Goal: Information Seeking & Learning: Check status

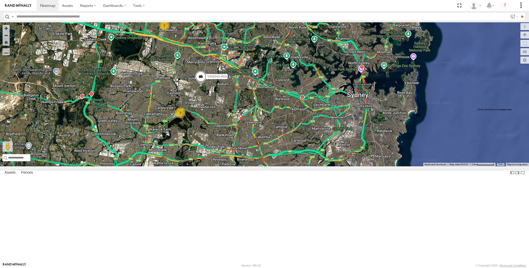
select select "**********"
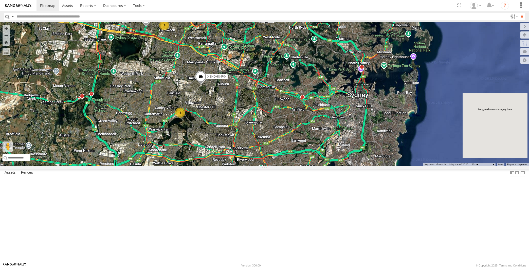
click at [129, 111] on div "XP30JQ-R03 XSNDHU-R04 RJ5911-R79 3 2" at bounding box center [264, 94] width 529 height 144
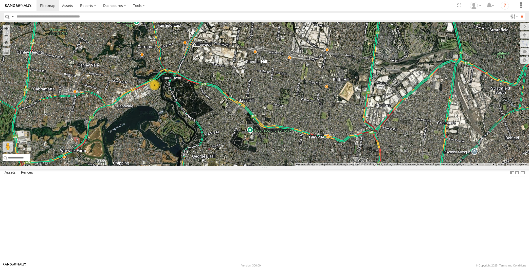
drag, startPoint x: 184, startPoint y: 233, endPoint x: 138, endPoint y: 223, distance: 46.5
click at [138, 166] on div "4" at bounding box center [264, 94] width 529 height 144
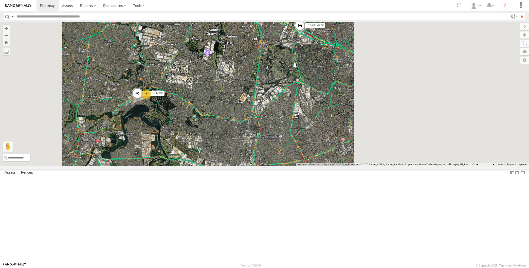
drag, startPoint x: 447, startPoint y: 115, endPoint x: 387, endPoint y: 100, distance: 61.7
click at [402, 101] on div "XSNDHU-R04 3 RJ5911-R79" at bounding box center [264, 94] width 529 height 144
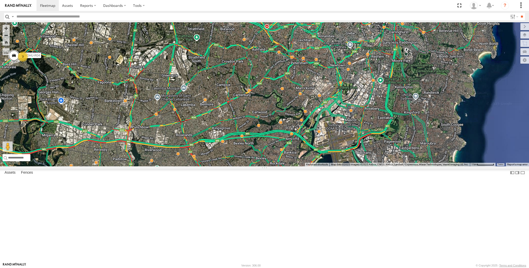
drag, startPoint x: 339, startPoint y: 180, endPoint x: 322, endPoint y: 153, distance: 32.6
click at [325, 158] on div "XSNDHU-R04 3 RJ5911-R79 XP30JQ-R03" at bounding box center [264, 94] width 529 height 144
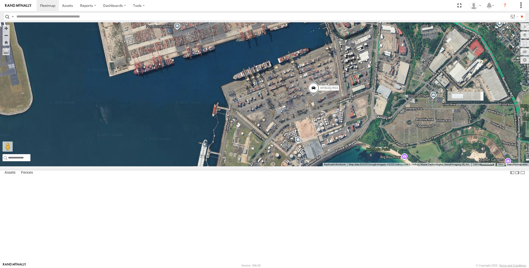
click at [312, 96] on span at bounding box center [313, 90] width 11 height 14
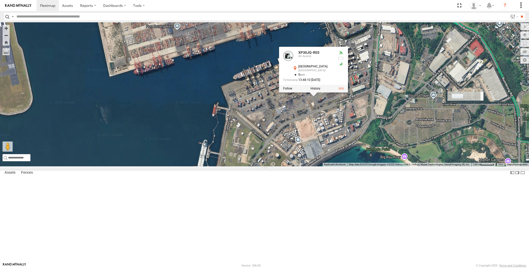
click at [384, 166] on div "XSNDHU-R04 RJ5911-R79 XP30JQ-R03 XP30JQ-R03 All Assets [GEOGRAPHIC_DATA] -33.97…" at bounding box center [264, 94] width 529 height 144
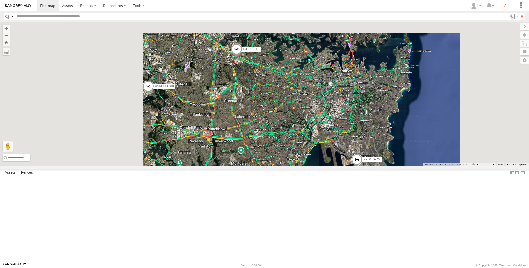
click at [283, 166] on div "XSNDHU-R04 RJ5911-R79 XP30JQ-R03" at bounding box center [264, 94] width 529 height 144
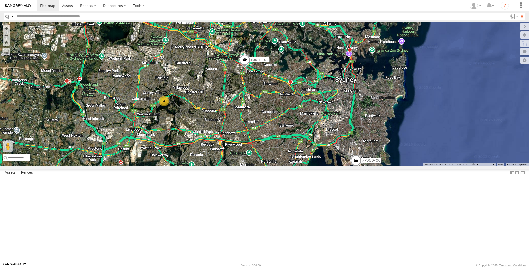
click at [250, 166] on div "RJ5911-R79 XP30JQ-R03 4 XP81FE-R59 XO74GU-R69" at bounding box center [264, 94] width 529 height 144
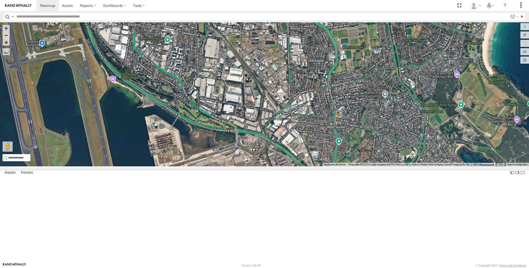
click at [298, 166] on div "RJ5911-R79 XP30JQ-R03 XP81FE-R59 XO74GU-R69" at bounding box center [264, 94] width 529 height 144
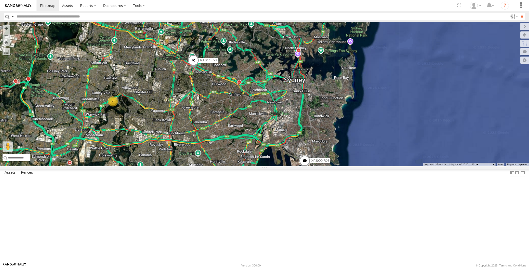
drag, startPoint x: 264, startPoint y: 208, endPoint x: 268, endPoint y: 203, distance: 6.7
click at [268, 166] on div "RJ5911-R79 XP30JQ-R03 XP81FE-R59 XO74GU-R69 4" at bounding box center [264, 94] width 529 height 144
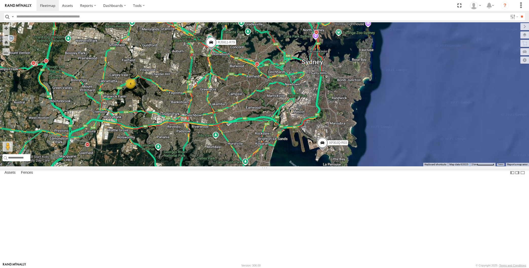
drag, startPoint x: 267, startPoint y: 193, endPoint x: 267, endPoint y: 196, distance: 3.3
click at [267, 166] on div "RJ5911-R79 XP30JQ-R03 XP81FE-R59 XO74GU-R69 4" at bounding box center [264, 94] width 529 height 144
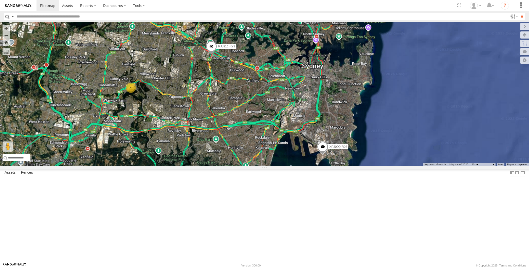
click at [269, 148] on div "RJ5911-R79 XP30JQ-R03 XP81FE-R59 XO74GU-R69 4" at bounding box center [264, 94] width 529 height 144
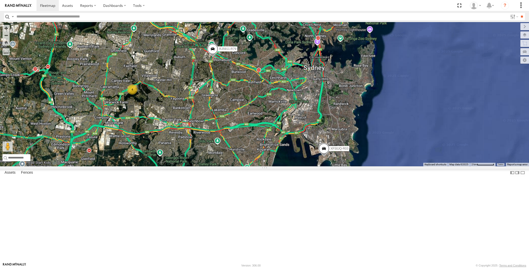
drag, startPoint x: 215, startPoint y: 151, endPoint x: 217, endPoint y: 154, distance: 3.0
click at [216, 152] on div "RJ5911-R79 XP30JQ-R03 XP81FE-R59 XO74GU-R69 4" at bounding box center [264, 94] width 529 height 144
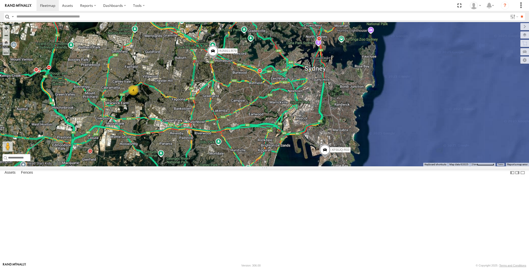
click at [114, 10] on span at bounding box center [114, 4] width 11 height 14
click at [110, 71] on div "RJ5911-R79 XP30JQ-R03 XP81FE-R59 XO74GU-R69 4 XO74GU-R69 All Assets [GEOGRAPHIC…" at bounding box center [264, 94] width 529 height 144
click at [187, 141] on div "XP30JQ-R03 RJ5911-R79 XP81FE-R59 XO74GU-R69 4" at bounding box center [264, 94] width 529 height 144
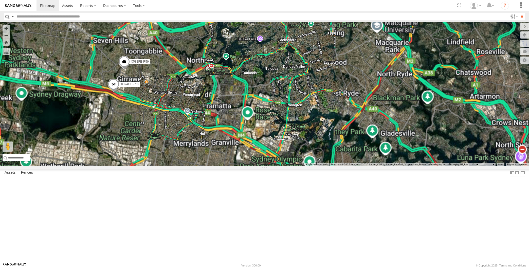
click at [119, 70] on span at bounding box center [124, 63] width 11 height 14
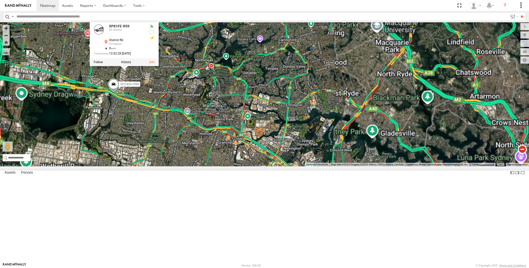
click at [148, 134] on div "XP30JQ-R03 RJ5911-R79 XP81FE-R59 XO74GU-R69 XP81FE-R59 All Assets Oramzi Rd Gir…" at bounding box center [264, 94] width 529 height 144
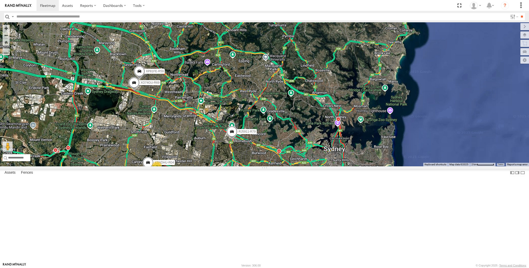
drag, startPoint x: 375, startPoint y: 204, endPoint x: 371, endPoint y: 149, distance: 55.7
click at [371, 149] on div "XP30JQ-R03 RJ5911-R79 XP81FE-R59 XO74GU-R69 XSNDHU-R04 3" at bounding box center [264, 94] width 529 height 144
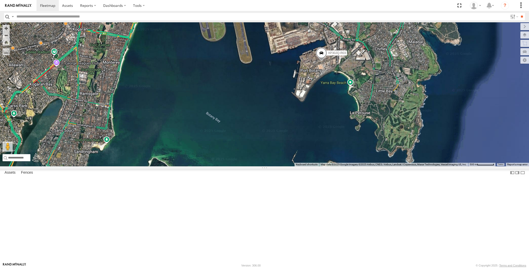
click at [322, 61] on span at bounding box center [321, 54] width 11 height 14
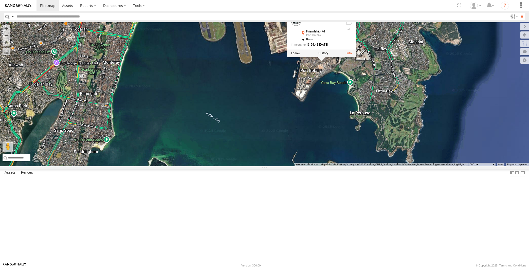
click at [339, 120] on div "XP30JQ-R03 RJ5911-R79 XP81FE-R59 XO74GU-R69 XSNDHU-R04 XP30JQ-R03 All Assets Fr…" at bounding box center [264, 94] width 529 height 144
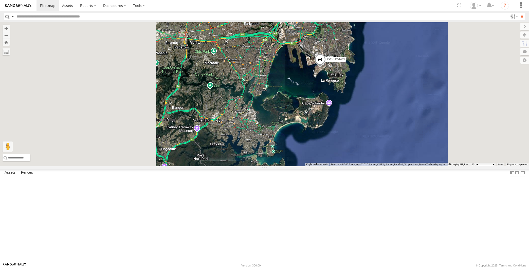
drag, startPoint x: 272, startPoint y: 145, endPoint x: 275, endPoint y: 158, distance: 13.7
click at [276, 157] on div "XP30JQ-R03 RJ5911-R79 XP81FE-R59 XO74GU-R69 XSNDHU-R04" at bounding box center [264, 94] width 529 height 144
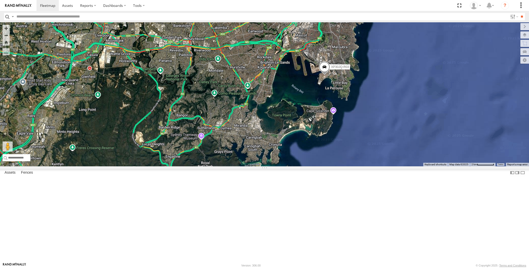
drag, startPoint x: 274, startPoint y: 156, endPoint x: 276, endPoint y: 165, distance: 9.3
click at [276, 164] on div "XP30JQ-R03 RJ5911-R79 XP81FE-R59 XO74GU-R69 XSNDHU-R04 3" at bounding box center [264, 94] width 529 height 144
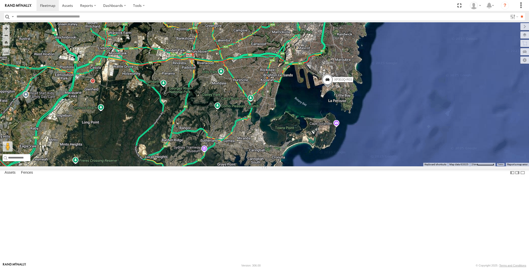
click at [273, 166] on div "XP30JQ-R03 RJ5911-R79 XP81FE-R59 XO74GU-R69 XSNDHU-R04 3" at bounding box center [264, 94] width 529 height 144
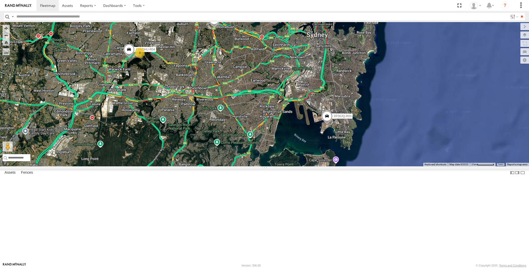
drag, startPoint x: 269, startPoint y: 180, endPoint x: 267, endPoint y: 182, distance: 2.7
click at [269, 166] on div "XP30JQ-R03 RJ5911-R79 XP81FE-R59 XO74GU-R69 XSNDHU-R04 3" at bounding box center [264, 94] width 529 height 144
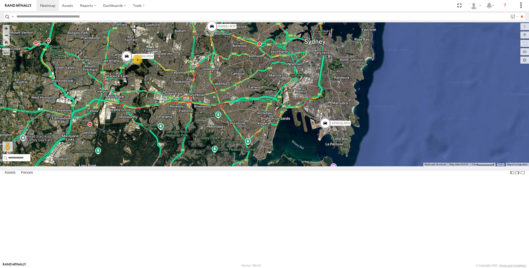
click at [199, 152] on div "XP30JQ-R03 RJ5911-R79 XP81FE-R59 XO74GU-R69 XSNDHU-R04 3" at bounding box center [264, 94] width 529 height 144
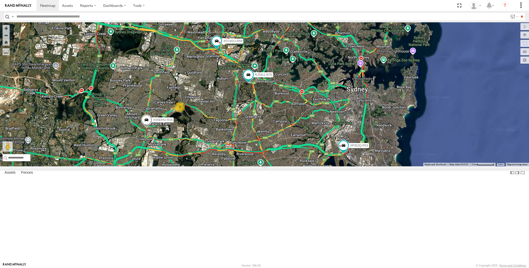
drag, startPoint x: 339, startPoint y: 228, endPoint x: 340, endPoint y: 224, distance: 4.5
click at [340, 166] on div "XP30JQ-R03 XSNDHU-R04 RJ5911-R79 XP81FE-R59 XO74GU-R69 3" at bounding box center [264, 94] width 529 height 144
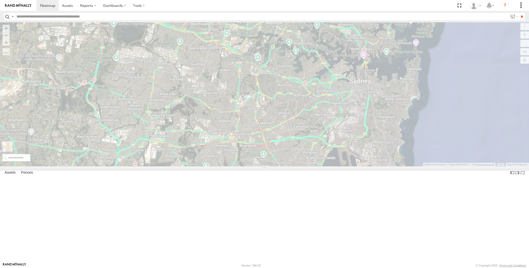
drag, startPoint x: 354, startPoint y: 222, endPoint x: 353, endPoint y: 217, distance: 5.1
click at [354, 166] on div "← Move left → Move right ↑ Move up ↓ Move down + Zoom in - Zoom out Home Jump l…" at bounding box center [264, 94] width 529 height 144
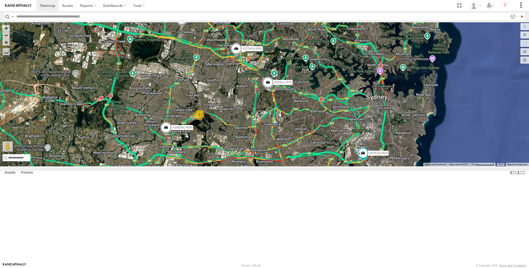
drag, startPoint x: 353, startPoint y: 232, endPoint x: 351, endPoint y: 227, distance: 5.7
click at [352, 166] on div "XP30JQ-R03 XSNDHU-R04 3 RJ5911-R79 XP81FE-R59 XO74GU-R69" at bounding box center [264, 94] width 529 height 144
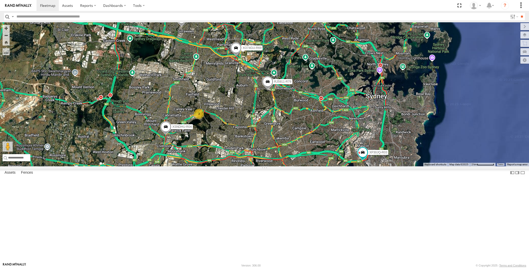
click at [181, 27] on span at bounding box center [181, 20] width 11 height 14
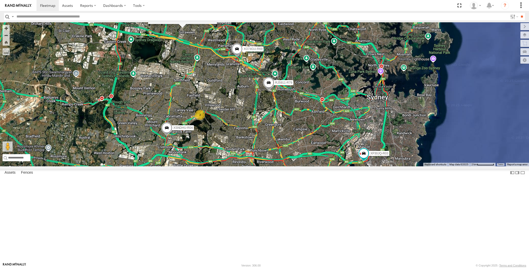
drag, startPoint x: 292, startPoint y: 185, endPoint x: 294, endPoint y: 187, distance: 2.9
click at [294, 166] on div "XP30JQ-R03 XSNDHU-R04 3 RJ5911-R79 XP81FE-R59 XO74GU-R69 XP81FE-R59 All Assets …" at bounding box center [264, 94] width 529 height 144
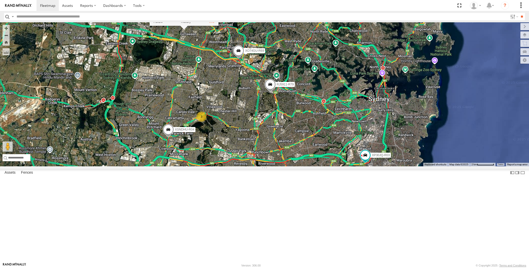
click at [230, 128] on div "XP30JQ-R03 XSNDHU-R04 3 RJ5911-R79 XP81FE-R59 XO74GU-R69 XP81FE-R59 All Assets …" at bounding box center [264, 94] width 529 height 144
drag, startPoint x: 243, startPoint y: 157, endPoint x: 241, endPoint y: 147, distance: 10.6
click at [242, 152] on div "XP30JQ-R03 XSNDHU-R04 3 RJ5911-R79 XP81FE-R59 XO74GU-R69" at bounding box center [264, 94] width 529 height 144
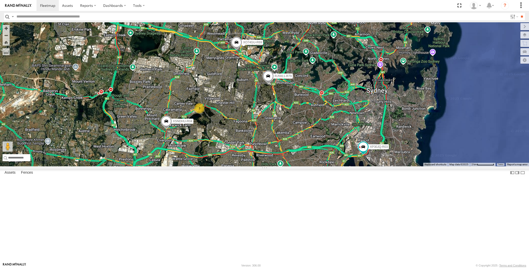
click at [184, 21] on span at bounding box center [181, 14] width 11 height 14
click at [191, 97] on div "XP30JQ-R03 XSNDHU-R04 3 RJ5911-R79 XP81FE-R59 XO74GU-R69 XP81FE-R59 -33.7946 , …" at bounding box center [264, 94] width 529 height 144
drag, startPoint x: 276, startPoint y: 185, endPoint x: 257, endPoint y: 175, distance: 21.2
click at [261, 166] on div "XP30JQ-R03 XSNDHU-R04 RJ5911-R79 XP81FE-R59 XO74GU-R69 3" at bounding box center [264, 94] width 529 height 144
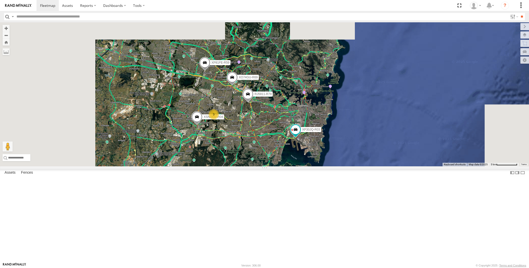
drag, startPoint x: 260, startPoint y: 206, endPoint x: 248, endPoint y: 199, distance: 13.2
click at [255, 166] on div "XP30JQ-R03 XSNDHU-R04 RJ5911-R79 XP81FE-R59 XO74GU-R69 3" at bounding box center [264, 94] width 529 height 144
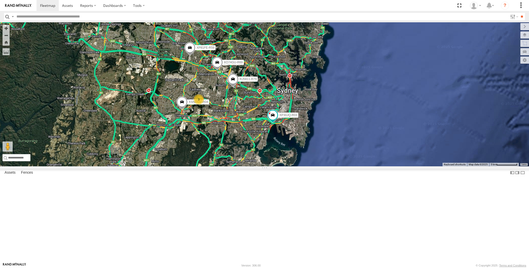
click at [269, 166] on div "XP30JQ-R03 XSNDHU-R04 RJ5911-R79 XP81FE-R59 XO74GU-R69 3" at bounding box center [264, 94] width 529 height 144
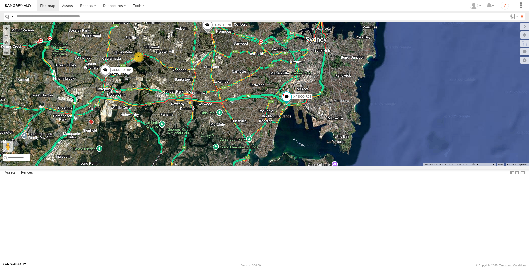
drag, startPoint x: 239, startPoint y: 201, endPoint x: 249, endPoint y: 213, distance: 15.1
click at [249, 166] on div "XP30JQ-R03 XSNDHU-R04 RJ5911-R79 XP81FE-R59 XO74GU-R69 3" at bounding box center [264, 94] width 529 height 144
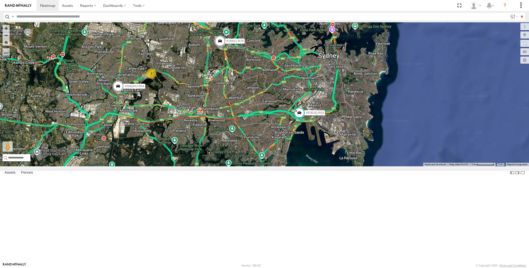
drag, startPoint x: 238, startPoint y: 189, endPoint x: 239, endPoint y: 193, distance: 4.7
click at [239, 166] on div "XP30JQ-R03 XSNDHU-R04 RJ5911-R79 XP81FE-R59 XO74GU-R69 3" at bounding box center [264, 94] width 529 height 144
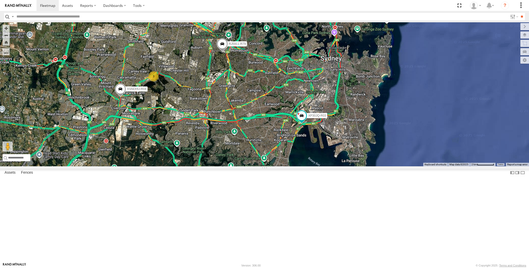
drag, startPoint x: 230, startPoint y: 187, endPoint x: 230, endPoint y: 194, distance: 7.1
click at [230, 166] on div "XP30JQ-R03 XSNDHU-R04 RJ5911-R79 XP81FE-R59 XO74GU-R69 3" at bounding box center [264, 94] width 529 height 144
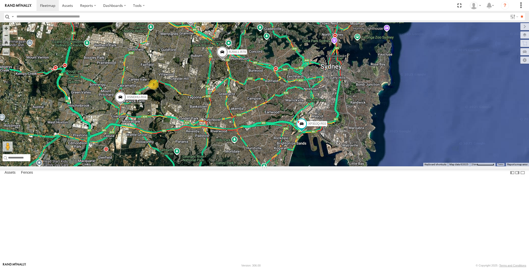
click at [228, 166] on div "XP30JQ-R03 XSNDHU-R04 RJ5911-R79 XP81FE-R59 XO74GU-R69 3" at bounding box center [264, 94] width 529 height 144
click at [235, 166] on div "XP30JQ-R03 XSNDHU-R04 RJ5911-R79 XP81FE-R59 XO74GU-R69 3" at bounding box center [264, 94] width 529 height 144
click at [277, 166] on div "XP30JQ-R03 XSNDHU-R04 RJ5911-R79 XP81FE-R59 XO74GU-R69 3" at bounding box center [264, 94] width 529 height 144
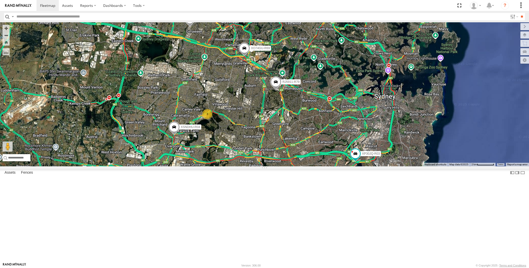
click at [186, 27] on span at bounding box center [189, 20] width 11 height 14
click at [244, 166] on div "XP30JQ-R03 XSNDHU-R04 3 RJ5911-R79 XP81FE-R59 XO74GU-R69 XP81FE-R59 All Assets …" at bounding box center [264, 94] width 529 height 144
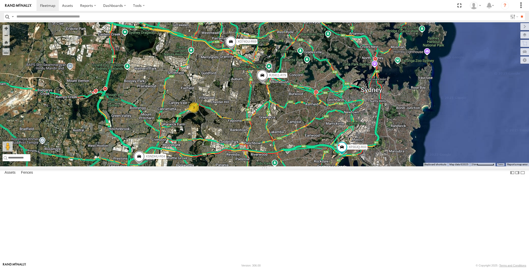
drag, startPoint x: 254, startPoint y: 219, endPoint x: 253, endPoint y: 215, distance: 4.5
click at [252, 166] on div "XP30JQ-R03 XSNDHU-R04 3 RJ5911-R79 XP81FE-R59 XO74GU-R69" at bounding box center [264, 94] width 529 height 144
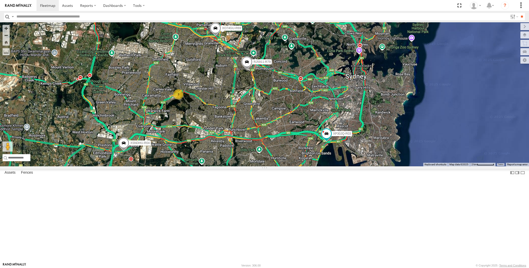
drag, startPoint x: 228, startPoint y: 208, endPoint x: 232, endPoint y: 206, distance: 4.7
click at [231, 166] on div "XP30JQ-R03 XSNDHU-R04 3 RJ5911-R79 XP81FE-R59 XO74GU-R69" at bounding box center [264, 94] width 529 height 144
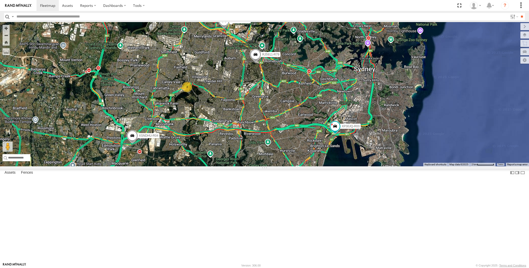
drag, startPoint x: 221, startPoint y: 225, endPoint x: 223, endPoint y: 220, distance: 5.2
click at [222, 166] on div "XP30JQ-R03 XSNDHU-R04 3 RJ5911-R79 XP81FE-R59 XO74GU-R69" at bounding box center [264, 94] width 529 height 144
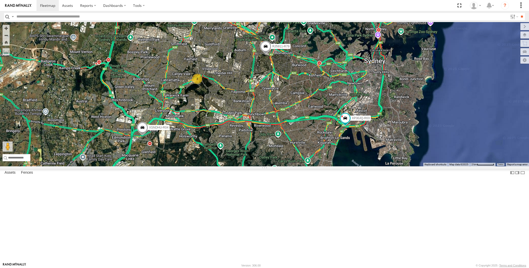
drag, startPoint x: 213, startPoint y: 188, endPoint x: 219, endPoint y: 187, distance: 6.4
click at [219, 166] on div "XP30JQ-R03 XSNDHU-R04 3 RJ5911-R79 XP81FE-R59 XO74GU-R69" at bounding box center [264, 94] width 529 height 144
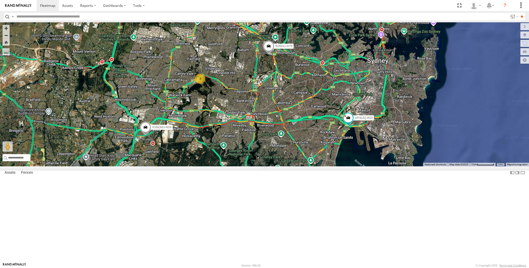
drag, startPoint x: 219, startPoint y: 187, endPoint x: 222, endPoint y: 190, distance: 4.2
click at [222, 166] on div "XP30JQ-R03 XSNDHU-R04 3 RJ5911-R79 XP81FE-R59 XO74GU-R69" at bounding box center [264, 94] width 529 height 144
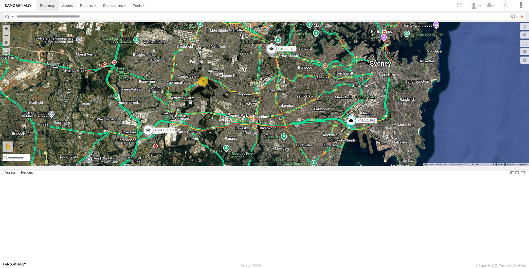
drag, startPoint x: 239, startPoint y: 214, endPoint x: 240, endPoint y: 219, distance: 4.2
click at [240, 166] on div "XP30JQ-R03 XSNDHU-R04 RJ5911-R79 XP81FE-R59 XO74GU-R69 3" at bounding box center [264, 94] width 529 height 144
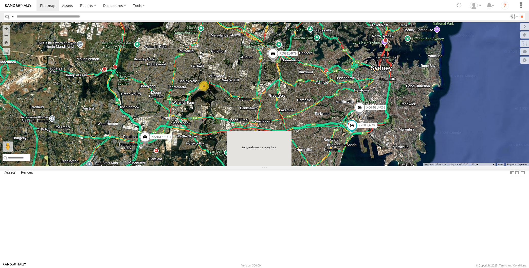
click at [342, 166] on div "XP30JQ-R03 XSNDHU-R04 RJ5911-R79 XP81FE-R59 XO74GU-R69 3" at bounding box center [264, 94] width 529 height 144
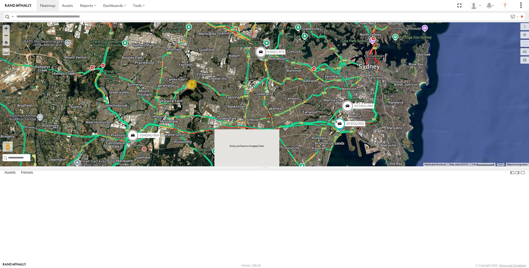
drag, startPoint x: 352, startPoint y: 223, endPoint x: 340, endPoint y: 219, distance: 13.3
click at [343, 166] on div "XP30JQ-R03 XSNDHU-R04 RJ5911-R79 XP81FE-R59 XO74GU-R69 3" at bounding box center [264, 94] width 529 height 144
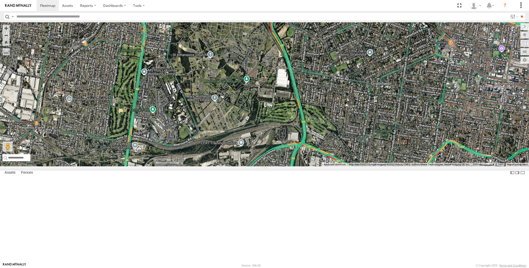
click at [260, 86] on div "XP30JQ-R03 XSNDHU-R04 RJ5911-R79 XP81FE-R59 XO74GU-R69 RJ5911-R79 All Assets [G…" at bounding box center [264, 94] width 529 height 144
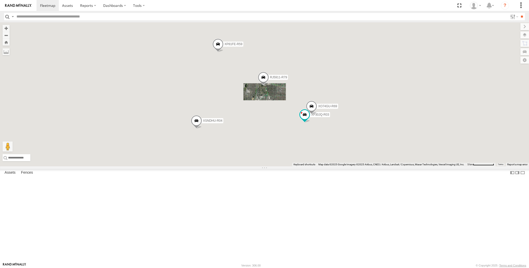
click at [310, 166] on div "XP30JQ-R03 XSNDHU-R04 RJ5911-R79 XP81FE-R59 XO74GU-R69" at bounding box center [264, 94] width 529 height 144
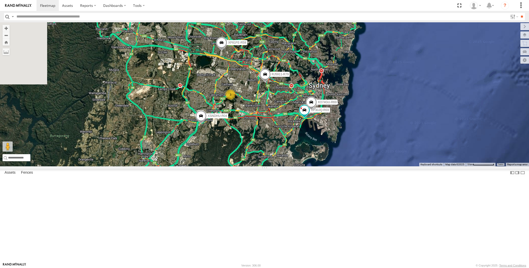
drag, startPoint x: 289, startPoint y: 185, endPoint x: 291, endPoint y: 186, distance: 2.7
click at [290, 166] on div "XP30JQ-R03 XSNDHU-R04 RJ5911-R79 XP81FE-R59 XO74GU-R69 3" at bounding box center [264, 94] width 529 height 144
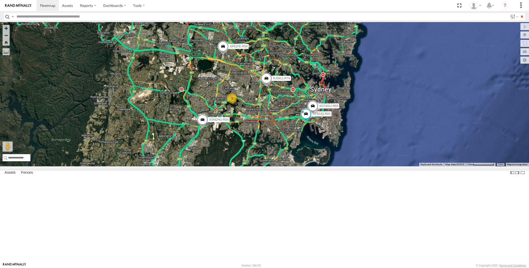
drag, startPoint x: 291, startPoint y: 188, endPoint x: 292, endPoint y: 197, distance: 9.5
click at [292, 166] on div "XP30JQ-R03 XSNDHU-R04 RJ5911-R79 XP81FE-R59 XO74GU-R69 3" at bounding box center [264, 94] width 529 height 144
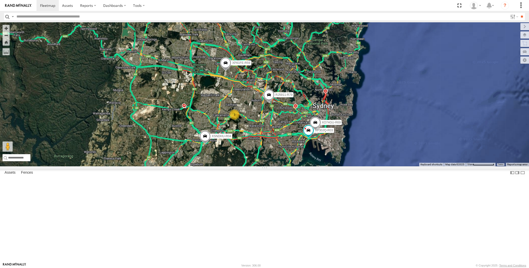
drag, startPoint x: 290, startPoint y: 199, endPoint x: 288, endPoint y: 197, distance: 2.7
click at [288, 166] on div "XP30JQ-R03 XSNDHU-R04 RJ5911-R79 XP81FE-R59 XO74GU-R69 3" at bounding box center [264, 94] width 529 height 144
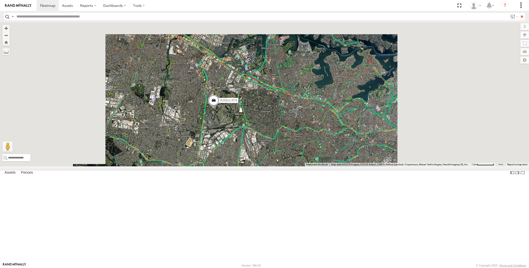
drag, startPoint x: 254, startPoint y: 196, endPoint x: 255, endPoint y: 177, distance: 18.8
click at [255, 166] on div "XP30JQ-R03 XSNDHU-R04 RJ5911-R79 XP81FE-R59 XO74GU-R69" at bounding box center [264, 94] width 529 height 144
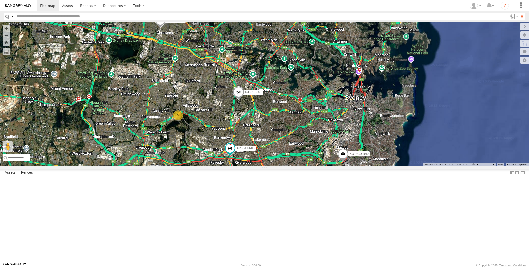
drag, startPoint x: 258, startPoint y: 204, endPoint x: 258, endPoint y: 185, distance: 18.3
click at [259, 166] on div "XP30JQ-R03 XSNDHU-R04 RJ5911-R79 XP81FE-R59 XO74GU-R69 3" at bounding box center [264, 94] width 529 height 144
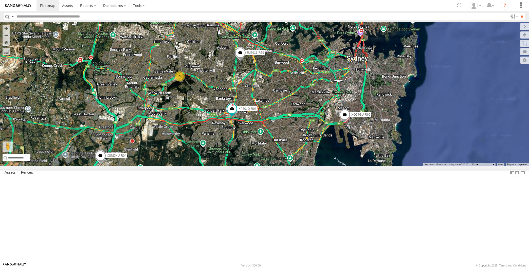
drag, startPoint x: 269, startPoint y: 179, endPoint x: 270, endPoint y: 186, distance: 6.6
click at [269, 166] on div "XP30JQ-R03 XSNDHU-R04 RJ5911-R79 XP81FE-R59 XO74GU-R69 3" at bounding box center [264, 94] width 529 height 144
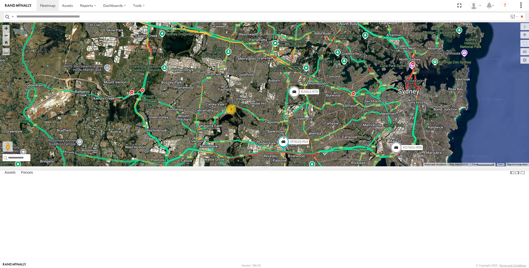
drag, startPoint x: 282, startPoint y: 191, endPoint x: 327, endPoint y: 203, distance: 46.9
click at [327, 166] on div "XP30JQ-R03 XSNDHU-R04 RJ5911-R79 XP81FE-R59 XO74GU-R69 3" at bounding box center [264, 94] width 529 height 144
drag, startPoint x: 330, startPoint y: 201, endPoint x: 325, endPoint y: 199, distance: 5.6
click at [330, 166] on div "XP30JQ-R03 XSNDHU-R04 RJ5911-R79 XP81FE-R59 XO74GU-R69 3" at bounding box center [264, 94] width 529 height 144
drag, startPoint x: 312, startPoint y: 224, endPoint x: 310, endPoint y: 216, distance: 8.7
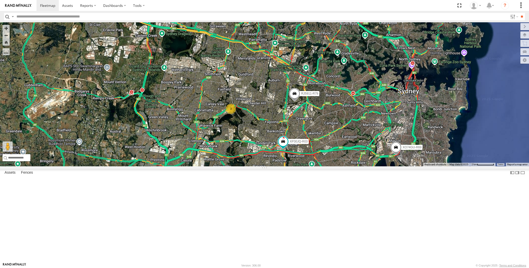
click at [311, 166] on div "XP30JQ-R03 XSNDHU-R04 RJ5911-R79 XP81FE-R59 XO74GU-R69 3" at bounding box center [264, 94] width 529 height 144
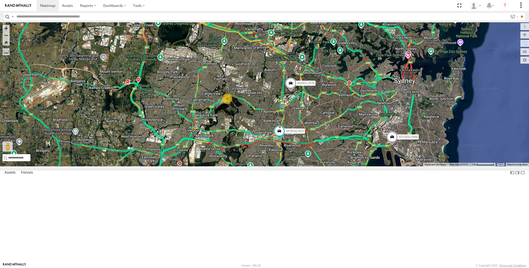
click at [313, 166] on div "XP30JQ-R03 XSNDHU-R04 RJ5911-R79 XP81FE-R59 XO74GU-R69 3" at bounding box center [264, 94] width 529 height 144
click at [318, 166] on div "XP30JQ-R03 XSNDHU-R04 RJ5911-R79 XP81FE-R59 XO74GU-R69 3" at bounding box center [264, 94] width 529 height 144
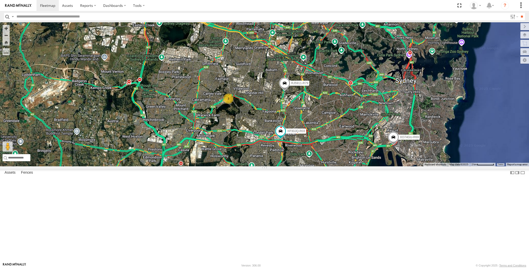
drag, startPoint x: 337, startPoint y: 211, endPoint x: 340, endPoint y: 206, distance: 5.9
click at [337, 166] on div "XP30JQ-R03 XSNDHU-R04 RJ5911-R79 XP81FE-R59 XO74GU-R69 3" at bounding box center [264, 94] width 529 height 144
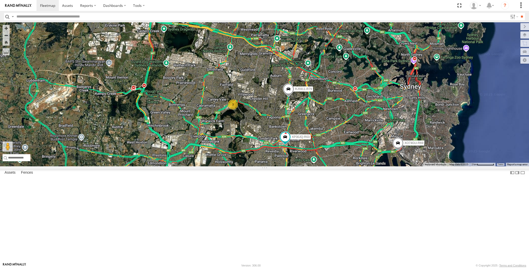
drag, startPoint x: 337, startPoint y: 196, endPoint x: 342, endPoint y: 202, distance: 7.9
click at [342, 166] on div "XP30JQ-R03 XSNDHU-R04 RJ5911-R79 XP81FE-R59 XO74GU-R69 3" at bounding box center [264, 94] width 529 height 144
drag, startPoint x: 344, startPoint y: 200, endPoint x: 340, endPoint y: 188, distance: 12.1
click at [342, 166] on div "XP30JQ-R03 XSNDHU-R04 RJ5911-R79 XP81FE-R59 XO74GU-R69 3" at bounding box center [264, 94] width 529 height 144
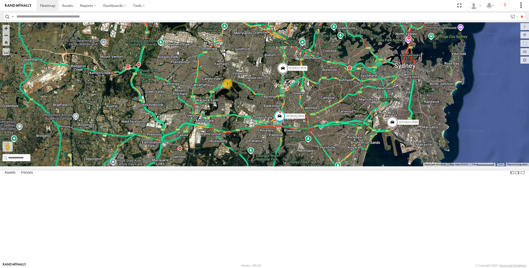
drag, startPoint x: 340, startPoint y: 187, endPoint x: 340, endPoint y: 193, distance: 5.8
click at [340, 166] on div "XP30JQ-R03 XSNDHU-R04 RJ5911-R79 XP81FE-R59 XO74GU-R69 3" at bounding box center [264, 94] width 529 height 144
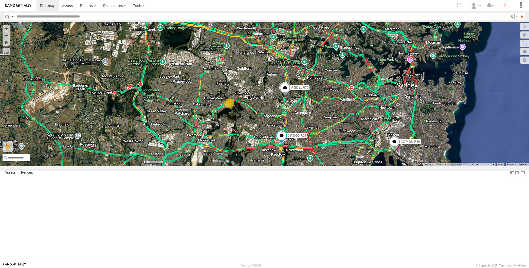
drag, startPoint x: 237, startPoint y: 99, endPoint x: 240, endPoint y: 117, distance: 18.5
click at [240, 117] on div "XP30JQ-R03 XSNDHU-R04 RJ5911-R79 XP81FE-R59 XO74GU-R69 3 XP81FE-R59 -33.79461 ,…" at bounding box center [264, 94] width 529 height 144
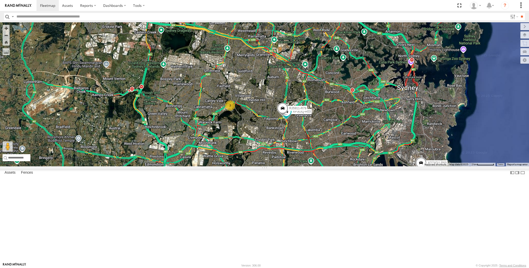
click at [103, 107] on div "XP30JQ-R03 XSNDHU-R04 RJ5911-R79 XP81FE-R59 XO74GU-R69 3" at bounding box center [264, 94] width 529 height 144
click at [212, 18] on span at bounding box center [212, 12] width 11 height 14
click at [303, 126] on div "XP30JQ-R03 XSNDHU-R04 RJ5911-R79 XP81FE-R59 XO74GU-R69 3 XP81FE-R59 -33.79461 ,…" at bounding box center [264, 94] width 529 height 144
drag, startPoint x: 377, startPoint y: 185, endPoint x: 374, endPoint y: 184, distance: 2.8
click at [376, 166] on div "XP30JQ-R03 XSNDHU-R04 RJ5911-R79 XP81FE-R59 XO74GU-R69 3" at bounding box center [264, 94] width 529 height 144
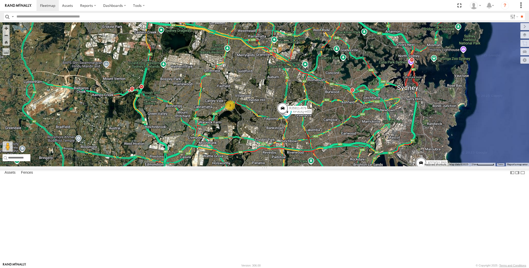
drag, startPoint x: 371, startPoint y: 191, endPoint x: 361, endPoint y: 198, distance: 12.4
click at [361, 166] on div "XP30JQ-R03 XSNDHU-R04 RJ5911-R79 XP81FE-R59 XO74GU-R69 3" at bounding box center [264, 94] width 529 height 144
drag, startPoint x: 366, startPoint y: 212, endPoint x: 336, endPoint y: 211, distance: 29.9
click at [340, 166] on div "XP30JQ-R03 XSNDHU-R04 RJ5911-R79 XP81FE-R59 XO74GU-R69 3" at bounding box center [264, 94] width 529 height 144
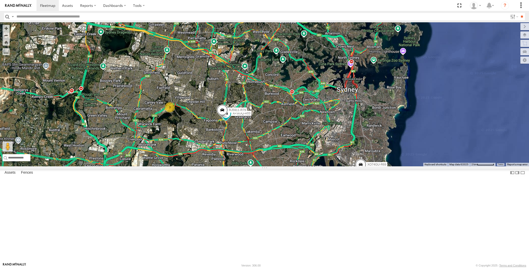
drag, startPoint x: 323, startPoint y: 223, endPoint x: 328, endPoint y: 223, distance: 5.3
click at [328, 166] on div "XP30JQ-R03 XSNDHU-R04 RJ5911-R79 XP81FE-R59 XO74GU-R69 3" at bounding box center [264, 94] width 529 height 144
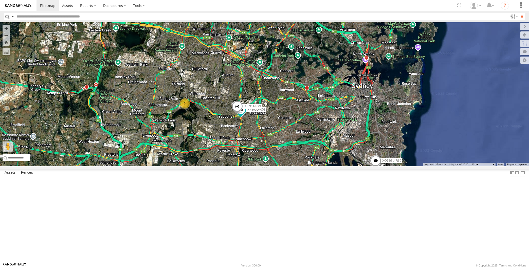
click at [412, 166] on div "XP30JQ-R03 XSNDHU-R04 RJ5911-R79 XP81FE-R59 XO74GU-R69 3" at bounding box center [264, 94] width 529 height 144
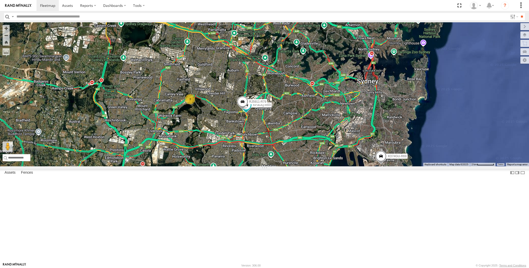
click at [197, 109] on div "XP30JQ-R03 XSNDHU-R04 RJ5911-R79 XP81FE-R59 XO74GU-R69 3" at bounding box center [264, 94] width 529 height 144
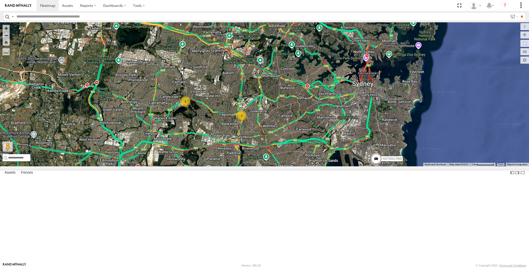
click at [176, 166] on div "XSNDHU-R04 XP81FE-R59 XO74GU-R69 2 3" at bounding box center [264, 94] width 529 height 144
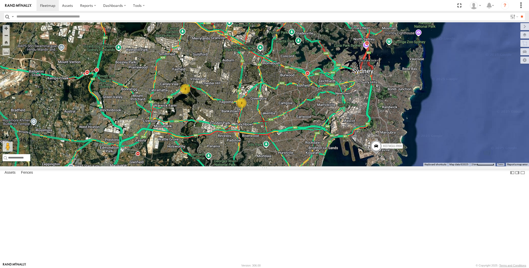
drag, startPoint x: 200, startPoint y: 216, endPoint x: 182, endPoint y: 201, distance: 23.0
click at [182, 166] on div "XSNDHU-R04 XP81FE-R59 XO74GU-R69 2 3" at bounding box center [264, 94] width 529 height 144
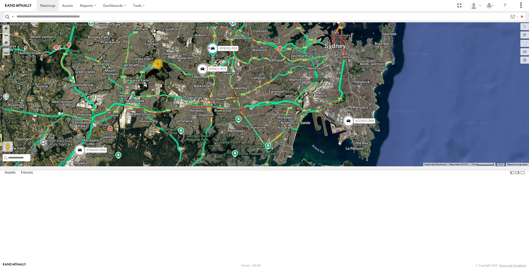
click at [264, 141] on div "XP30JQ-R03 XSNDHU-R04 RJ5911-R79 XP81FE-R59 XO74GU-R69 3" at bounding box center [264, 94] width 529 height 144
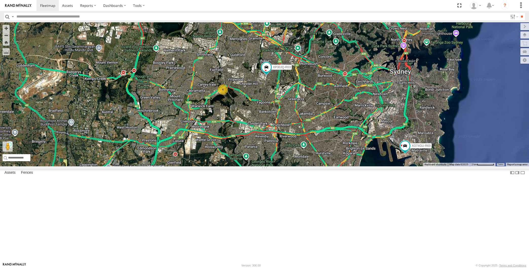
drag, startPoint x: 274, startPoint y: 164, endPoint x: 270, endPoint y: 162, distance: 5.2
click at [271, 163] on div "XP30JQ-R03 XSNDHU-R04 XP81FE-R59 XO74GU-R69 4" at bounding box center [264, 94] width 529 height 144
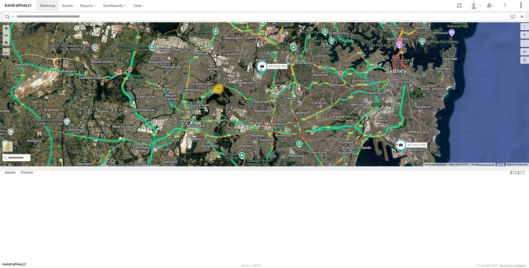
drag, startPoint x: 283, startPoint y: 184, endPoint x: 274, endPoint y: 183, distance: 9.0
click at [275, 166] on div "XP30JQ-R03 XSNDHU-R04 XP81FE-R59 XO74GU-R69 4" at bounding box center [264, 94] width 529 height 144
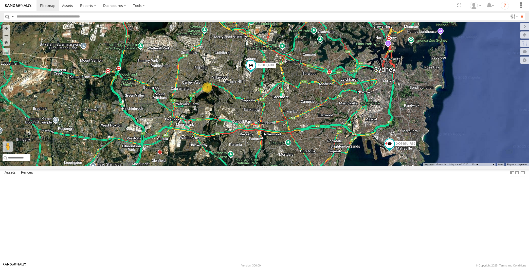
drag, startPoint x: 269, startPoint y: 182, endPoint x: 267, endPoint y: 181, distance: 2.6
click at [269, 166] on div "XP30JQ-R03 XSNDHU-R04 XP81FE-R59 XO74GU-R69 4" at bounding box center [264, 94] width 529 height 144
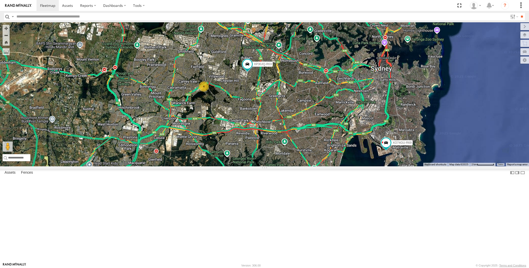
click at [201, 13] on span at bounding box center [201, 8] width 9 height 9
click at [81, 95] on div "XP30JQ-R03 XSNDHU-R04 XP81FE-R59 XO74GU-R69 4 XP81FE-R59 All Assets [GEOGRAPHIC…" at bounding box center [264, 94] width 529 height 144
click at [203, 13] on span at bounding box center [201, 8] width 9 height 9
click at [295, 111] on div "XP30JQ-R03 XSNDHU-R04 XP81FE-R59 XO74GU-R69 4 XP81FE-R59 All Assets [GEOGRAPHIC…" at bounding box center [264, 94] width 529 height 144
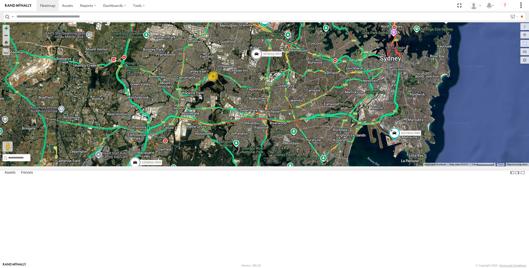
drag, startPoint x: 344, startPoint y: 207, endPoint x: 333, endPoint y: 204, distance: 11.4
click at [333, 166] on div "XP30JQ-R03 XSNDHU-R04 4 XP81FE-R59 XO74GU-R69" at bounding box center [264, 94] width 529 height 144
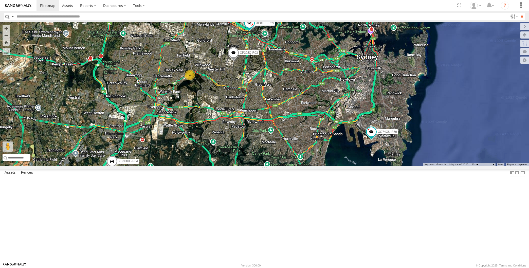
drag, startPoint x: 308, startPoint y: 182, endPoint x: 309, endPoint y: 184, distance: 2.8
click at [311, 166] on div "XP30JQ-R03 XSNDHU-R04 4 XP81FE-R59 XO74GU-R69" at bounding box center [264, 94] width 529 height 144
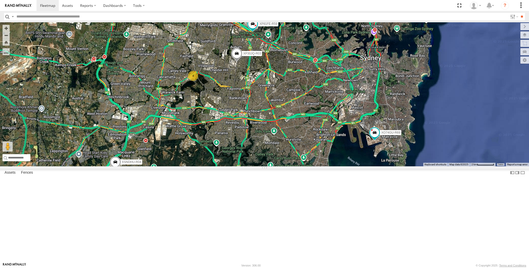
click at [305, 166] on div "XP30JQ-R03 XSNDHU-R04 4 XP81FE-R59 XO74GU-R69" at bounding box center [264, 94] width 529 height 144
drag, startPoint x: 269, startPoint y: 177, endPoint x: 266, endPoint y: 177, distance: 3.6
click at [266, 166] on div "XP30JQ-R03 XSNDHU-R04 4 XP81FE-R59 XO74GU-R69" at bounding box center [264, 94] width 529 height 144
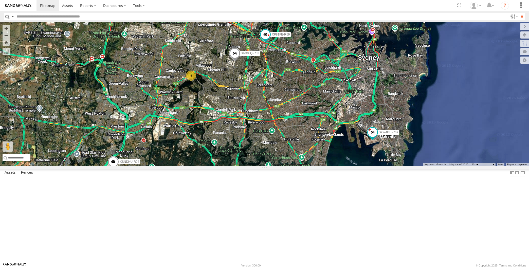
click at [131, 109] on div "XP30JQ-R03 XSNDHU-R04 4 XP81FE-R59 XO74GU-R69" at bounding box center [264, 94] width 529 height 144
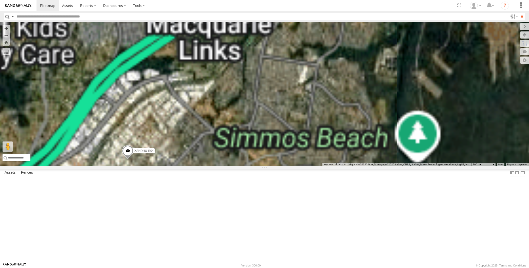
click at [160, 166] on div "XP30JQ-R03 XSNDHU-R04 XP81FE-R59 XO74GU-R69" at bounding box center [264, 94] width 529 height 144
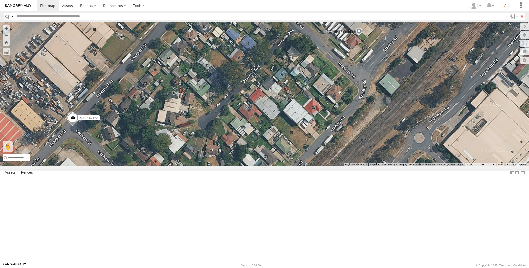
drag, startPoint x: 99, startPoint y: 212, endPoint x: 129, endPoint y: 202, distance: 31.7
click at [126, 166] on div "XP30JQ-R03 XSNDHU-R04 XP81FE-R59 XO74GU-R69" at bounding box center [264, 94] width 529 height 144
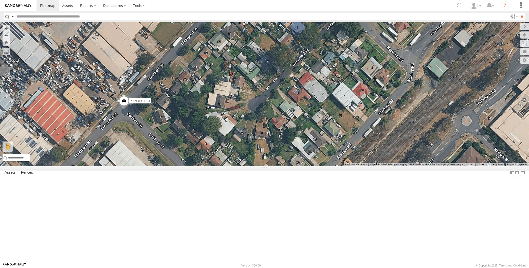
click at [139, 166] on div "XP30JQ-R03 XSNDHU-R04 XP81FE-R59 XO74GU-R69" at bounding box center [264, 94] width 529 height 144
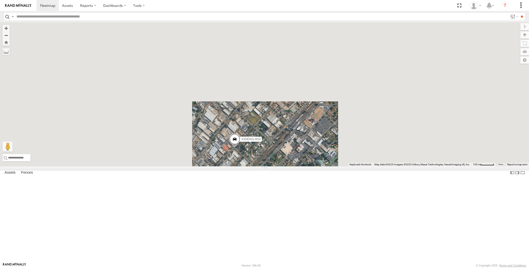
click at [232, 147] on span at bounding box center [234, 141] width 11 height 14
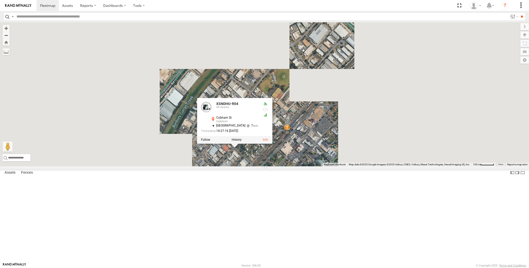
click at [249, 166] on div "XSNDHU-R04 XSNDHU-R04 All Assets Cobham [GEOGRAPHIC_DATA] -33.99897 , 150.85962…" at bounding box center [264, 94] width 529 height 144
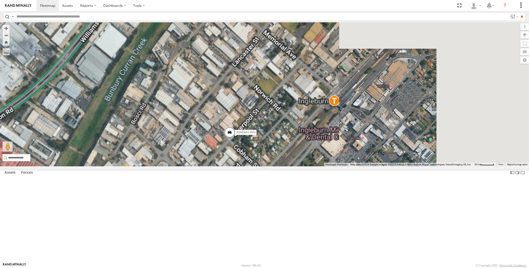
click at [230, 140] on span at bounding box center [229, 134] width 11 height 14
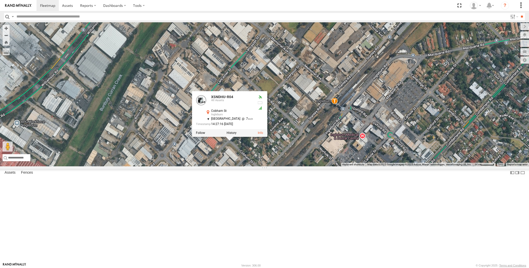
drag, startPoint x: 264, startPoint y: 200, endPoint x: 275, endPoint y: 191, distance: 13.7
click at [275, 166] on div "XSNDHU-R04 XSNDHU-R04 All Assets Cobham [GEOGRAPHIC_DATA] -33.99897 , 150.85962…" at bounding box center [264, 94] width 529 height 144
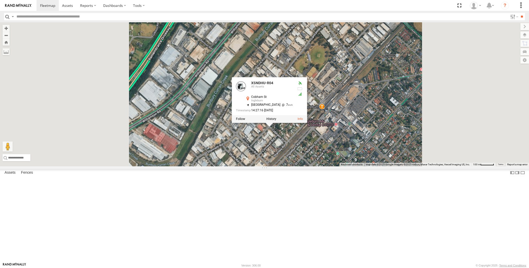
click at [276, 166] on div "XSNDHU-R04 XSNDHU-R04 All Assets Cobham [GEOGRAPHIC_DATA] -33.99897 , 150.85962…" at bounding box center [264, 94] width 529 height 144
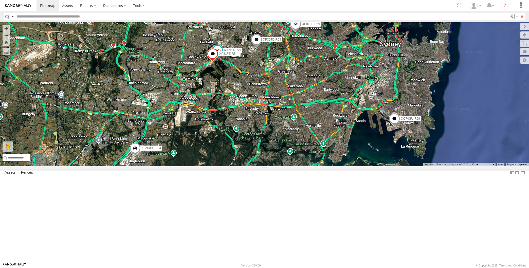
click at [470, 166] on div "XP30JQ-R03 XSNDHU-R04 Spare RJ5911-R79 XO97HS-R08 XP81FE-R59 (not working from …" at bounding box center [264, 94] width 529 height 144
click at [230, 166] on div "XP30JQ-R03 XSNDHU-R04 Spare RJ5911-R79 XO97HS-R08 XP81FE-R59 (not working from …" at bounding box center [264, 94] width 529 height 144
drag, startPoint x: 255, startPoint y: 183, endPoint x: 240, endPoint y: 181, distance: 15.4
click at [245, 166] on div "XP30JQ-R03 XSNDHU-R04 Spare RJ5911-R79 XO97HS-R08 XP81FE-R59 (not working from …" at bounding box center [264, 94] width 529 height 144
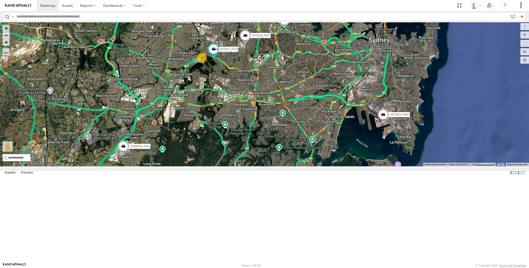
drag, startPoint x: 255, startPoint y: 127, endPoint x: 247, endPoint y: 143, distance: 17.8
click at [247, 143] on div "XP30JQ-R03 XSNDHU-R04 RJ5911-R79 XP81FE-R59 XO74GU-R69 3" at bounding box center [264, 94] width 529 height 144
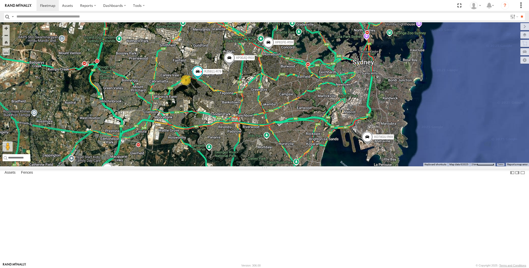
drag, startPoint x: 261, startPoint y: 162, endPoint x: 261, endPoint y: 155, distance: 6.8
click at [261, 155] on div "XP30JQ-R03 XSNDHU-R04 RJ5911-R79 XP81FE-R59 XO74GU-R69 3" at bounding box center [264, 94] width 529 height 144
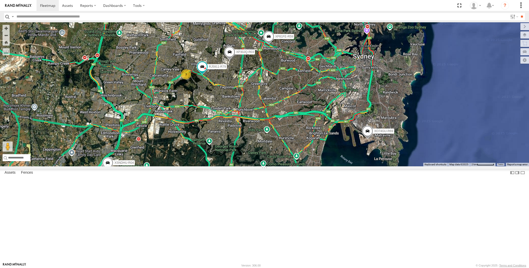
click at [135, 104] on div "XP30JQ-R03 XSNDHU-R04 RJ5911-R79 XP81FE-R59 XO74GU-R69 3" at bounding box center [264, 94] width 529 height 144
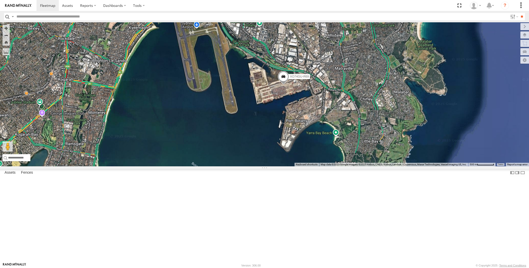
click at [446, 164] on div "XP81FE-R59 XO74GU-R69" at bounding box center [264, 94] width 529 height 144
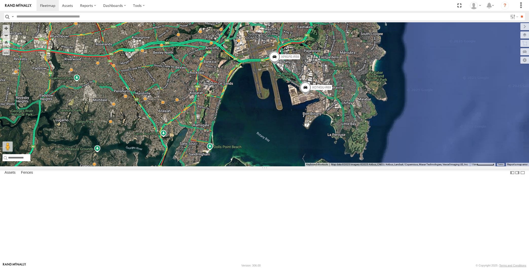
drag, startPoint x: 345, startPoint y: 185, endPoint x: 344, endPoint y: 182, distance: 3.1
click at [344, 166] on div "XP81FE-R59 XO74GU-R69" at bounding box center [264, 94] width 529 height 144
click at [343, 166] on div "XP81FE-R59 XO74GU-R69" at bounding box center [264, 94] width 529 height 144
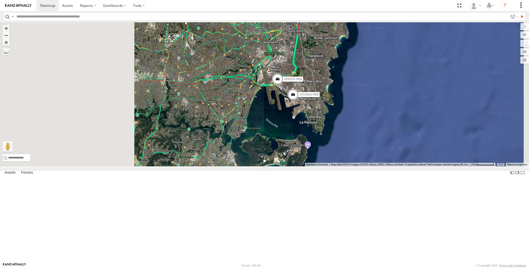
click at [279, 166] on div "XP81FE-R59 XO74GU-R69" at bounding box center [264, 94] width 529 height 144
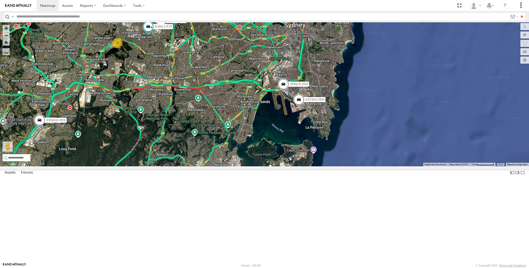
click at [234, 165] on div "XP81FE-R59 XO74GU-R69 XP30JQ-R03 XSNDHU-R04 3 RJ5911-R79" at bounding box center [264, 94] width 529 height 144
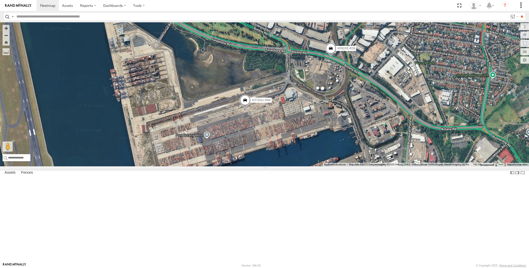
click at [333, 57] on span at bounding box center [330, 50] width 11 height 14
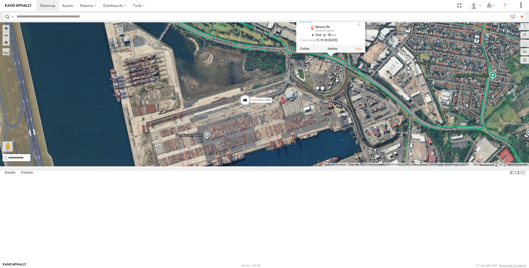
click at [470, 166] on div "XSNDHU-R04 XP81FE-R59 XO74GU-R69 XP81FE-R59 All Assets Botany Rd Banksmeadow -3…" at bounding box center [264, 94] width 529 height 144
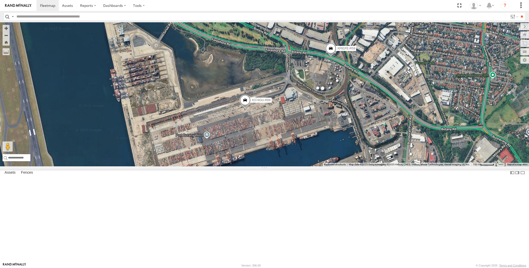
drag, startPoint x: 461, startPoint y: 215, endPoint x: 456, endPoint y: 210, distance: 7.4
click at [460, 166] on div "XSNDHU-R04 XP81FE-R59 XO74GU-R69" at bounding box center [264, 94] width 529 height 144
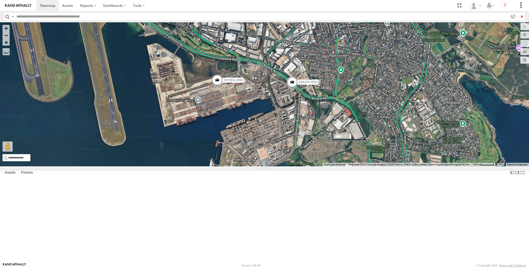
drag, startPoint x: 218, startPoint y: 204, endPoint x: 226, endPoint y: 205, distance: 7.7
click at [225, 166] on div "XSNDHU-R04 XP81FE-R59 XO74GU-R69" at bounding box center [264, 94] width 529 height 144
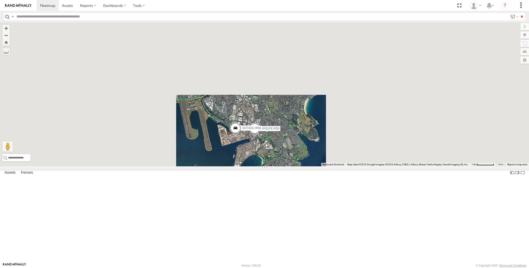
click at [258, 166] on div "XSNDHU-R04 XP81FE-R59 XO74GU-R69" at bounding box center [264, 94] width 529 height 144
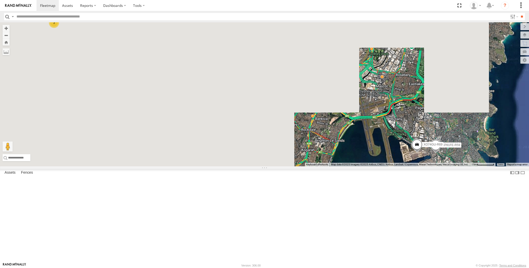
drag, startPoint x: 246, startPoint y: 176, endPoint x: 260, endPoint y: 189, distance: 18.5
click at [259, 166] on div "XSNDHU-R04 XP81FE-R59 XO74GU-R69 XP30JQ-R03 3 RJ5911-R79" at bounding box center [264, 94] width 529 height 144
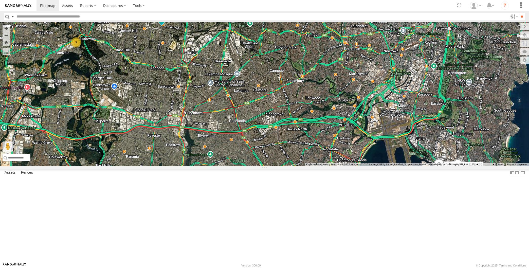
drag, startPoint x: 234, startPoint y: 160, endPoint x: 242, endPoint y: 164, distance: 9.8
click at [242, 164] on div "XSNDHU-R04 XP81FE-R59 XO74GU-R69 XP30JQ-R03 3 RJ5911-R79" at bounding box center [264, 94] width 529 height 144
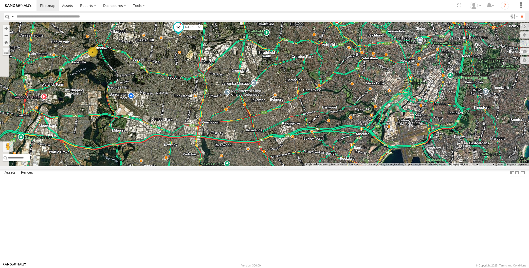
drag, startPoint x: 235, startPoint y: 158, endPoint x: 253, endPoint y: 167, distance: 20.3
click at [246, 166] on div "XSNDHU-R04 XP81FE-R59 XO74GU-R69 XP30JQ-R03 3 RJ5911-R79" at bounding box center [264, 94] width 529 height 144
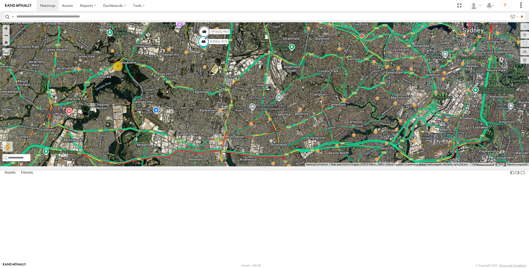
drag, startPoint x: 219, startPoint y: 158, endPoint x: 234, endPoint y: 160, distance: 15.0
click at [222, 159] on div "XSNDHU-R04 XP81FE-R59 XO74GU-R69 XP30JQ-R03 3 RJ5911-R79" at bounding box center [264, 94] width 529 height 144
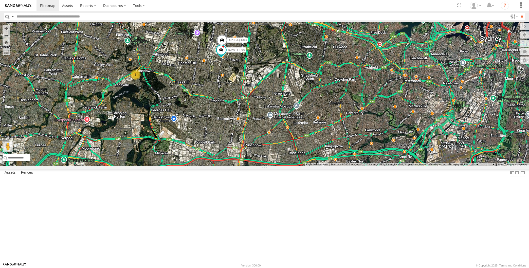
drag, startPoint x: 228, startPoint y: 172, endPoint x: 244, endPoint y: 181, distance: 18.6
click at [241, 166] on div "XSNDHU-R04 XP81FE-R59 XO74GU-R69 XP30JQ-R03 3 RJ5911-R79" at bounding box center [264, 94] width 529 height 144
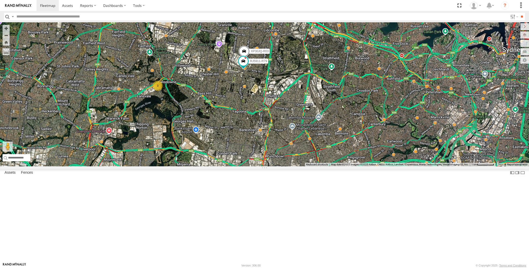
drag, startPoint x: 244, startPoint y: 181, endPoint x: 245, endPoint y: 184, distance: 2.5
click at [244, 166] on div "XSNDHU-R04 XP81FE-R59 XO74GU-R69 XP30JQ-R03 3 RJ5911-R79" at bounding box center [264, 94] width 529 height 144
drag, startPoint x: 435, startPoint y: 237, endPoint x: 389, endPoint y: 191, distance: 64.9
click at [391, 166] on div "XSNDHU-R04 2 3" at bounding box center [264, 94] width 529 height 144
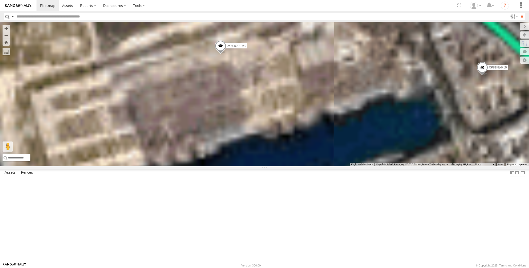
drag, startPoint x: 497, startPoint y: 146, endPoint x: 488, endPoint y: 142, distance: 9.8
click at [491, 143] on div "XSNDHU-R04 XO74GU-R69 XP81FE-R59" at bounding box center [264, 94] width 529 height 144
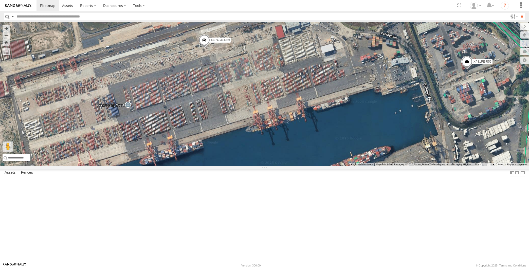
click at [469, 70] on span at bounding box center [466, 63] width 11 height 14
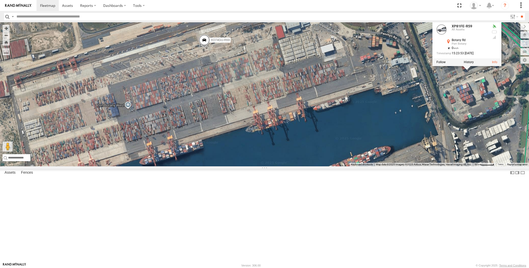
click at [493, 151] on div "XSNDHU-R04 XO74GU-R69 XP81FE-R59 XP81FE-R59 All Assets Botany Rd Port Botany -3…" at bounding box center [264, 94] width 529 height 144
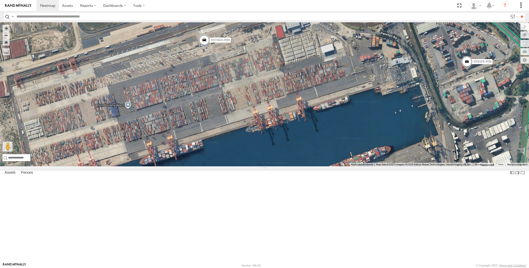
click at [468, 70] on span at bounding box center [466, 63] width 11 height 14
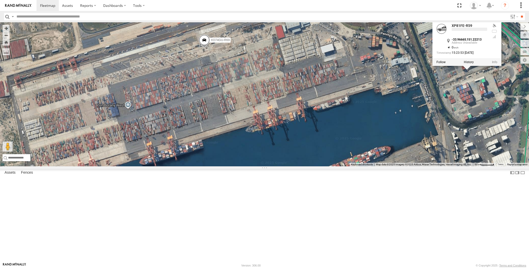
click at [466, 145] on div "XSNDHU-R04 XO74GU-R69 XP81FE-R59 XP81FE-R59 -33.96665 , 151.22213 0 15:23:53 [D…" at bounding box center [264, 94] width 529 height 144
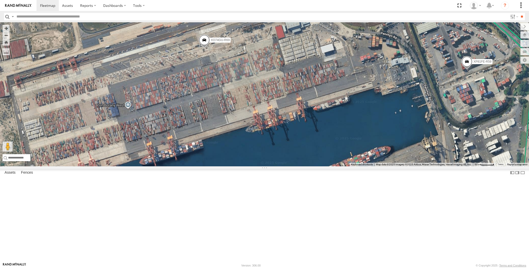
click at [469, 70] on span at bounding box center [466, 63] width 11 height 14
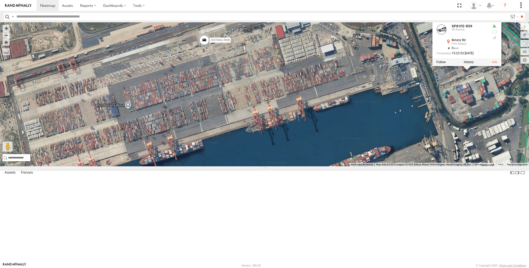
click at [452, 164] on div "XSNDHU-R04 XO74GU-R69 XP81FE-R59 XP81FE-R59 All Assets Botany Rd Port Botany -3…" at bounding box center [264, 94] width 529 height 144
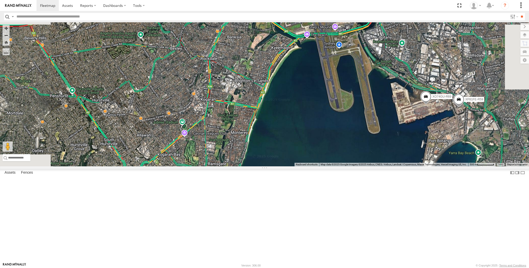
drag, startPoint x: 422, startPoint y: 176, endPoint x: 426, endPoint y: 174, distance: 4.8
click at [424, 166] on div "XSNDHU-R04 XO74GU-R69 XP81FE-R59" at bounding box center [264, 94] width 529 height 144
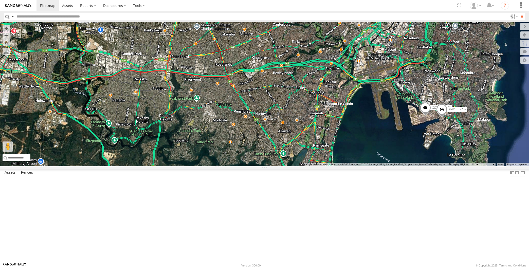
drag, startPoint x: 418, startPoint y: 184, endPoint x: 413, endPoint y: 186, distance: 4.9
click at [414, 166] on div "XSNDHU-R04 XO74GU-R69 XP81FE-R59 3" at bounding box center [264, 94] width 529 height 144
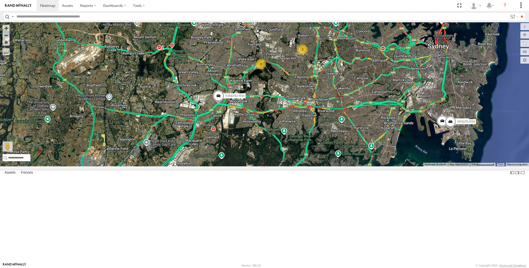
drag, startPoint x: 373, startPoint y: 158, endPoint x: 367, endPoint y: 159, distance: 6.4
click at [373, 159] on div "XSNDHU-R04 XO74GU-R69 XP81FE-R59 2 3" at bounding box center [264, 94] width 529 height 144
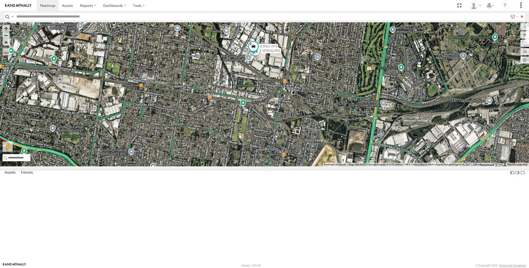
drag, startPoint x: 341, startPoint y: 205, endPoint x: 294, endPoint y: 179, distance: 54.1
click at [310, 166] on div "XSNDHU-R04 XO74GU-R69 XP81FE-R59 XP30JQ-R03 RJ5911-R79" at bounding box center [264, 94] width 529 height 144
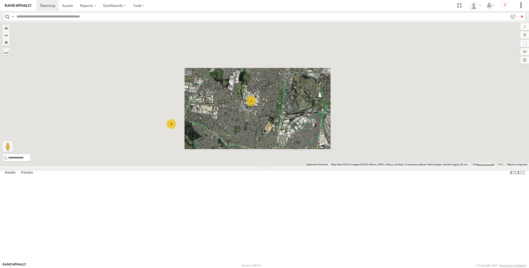
drag, startPoint x: 386, startPoint y: 215, endPoint x: 354, endPoint y: 183, distance: 45.7
click at [370, 166] on div "XSNDHU-R04 XO74GU-R69 XP81FE-R59 2 3" at bounding box center [264, 94] width 529 height 144
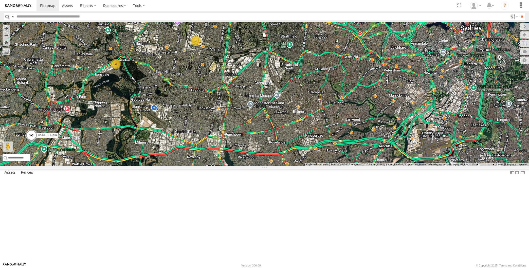
drag, startPoint x: 399, startPoint y: 201, endPoint x: 366, endPoint y: 165, distance: 47.9
click at [373, 166] on div "XSNDHU-R04 XO74GU-R69 XP81FE-R59 2 3" at bounding box center [264, 94] width 529 height 144
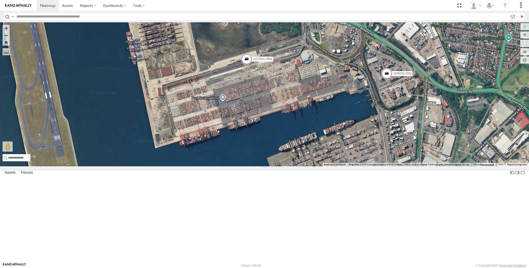
click at [389, 82] on span at bounding box center [386, 75] width 11 height 14
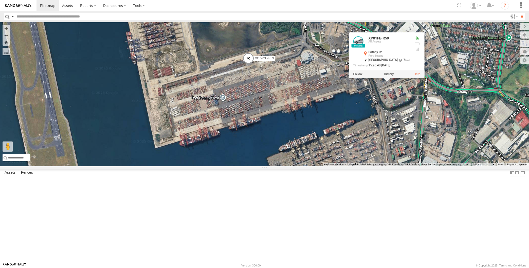
click at [406, 161] on div "XSNDHU-R04 XO74GU-R69 XP81FE-R59 XP81FE-R59 All Assets Botany Rd Port Botany -3…" at bounding box center [264, 94] width 529 height 144
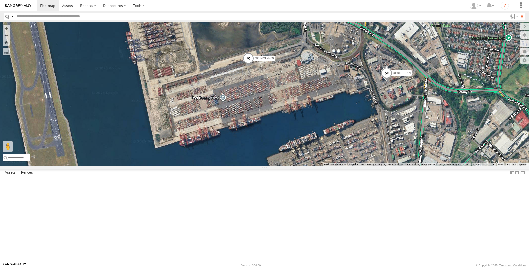
drag, startPoint x: 420, startPoint y: 172, endPoint x: 416, endPoint y: 163, distance: 10.8
click at [417, 165] on div "XSNDHU-R04 XO74GU-R69 XP81FE-R59" at bounding box center [264, 94] width 529 height 144
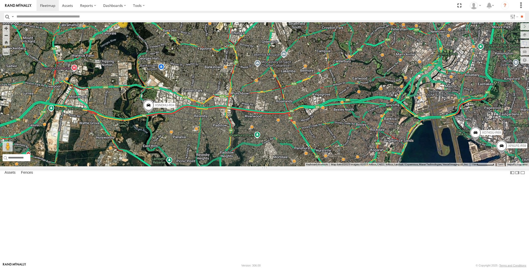
click at [232, 166] on div "XSNDHU-R04 XP81FE-R59 XO74GU-R69 2 3" at bounding box center [264, 94] width 529 height 144
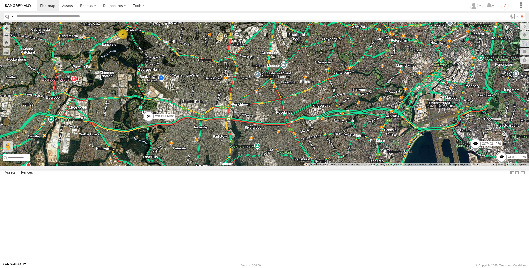
click at [422, 166] on div "XSNDHU-R04 XP81FE-R59 XO74GU-R69 2 3" at bounding box center [264, 94] width 529 height 144
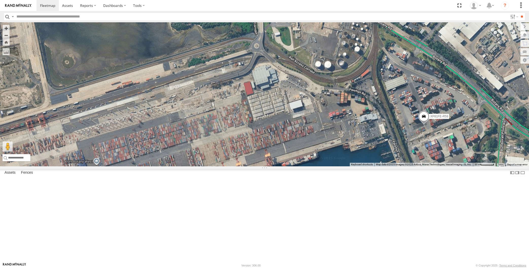
click at [424, 125] on span at bounding box center [423, 118] width 11 height 14
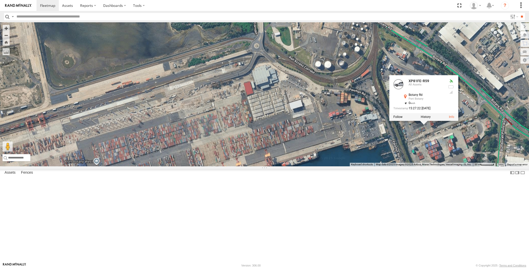
click at [449, 166] on div "XSNDHU-R04 XP81FE-R59 XO74GU-R69 XP81FE-R59 All Assets Botany Rd Port Botany -3…" at bounding box center [264, 94] width 529 height 144
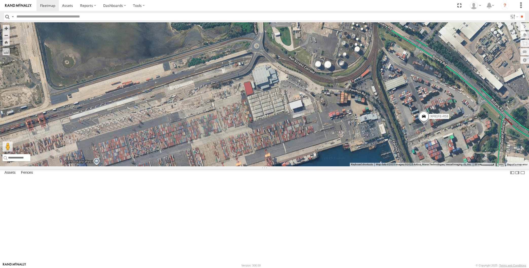
click at [374, 166] on div "XSNDHU-R04 XP81FE-R59 XO74GU-R69" at bounding box center [264, 94] width 529 height 144
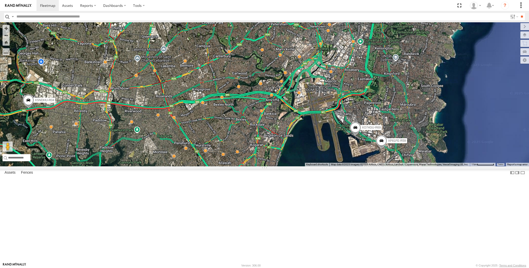
click at [331, 166] on div "XSNDHU-R04 XP81FE-R59 XO74GU-R69 2 3" at bounding box center [264, 94] width 529 height 144
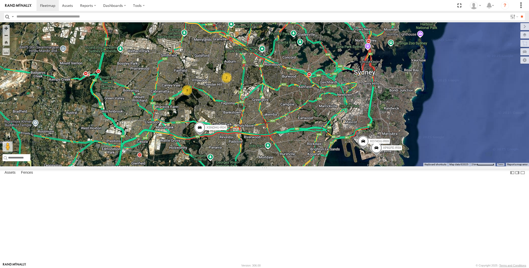
click at [317, 166] on div "XSNDHU-R04 XP81FE-R59 XO74GU-R69 2 3" at bounding box center [264, 94] width 529 height 144
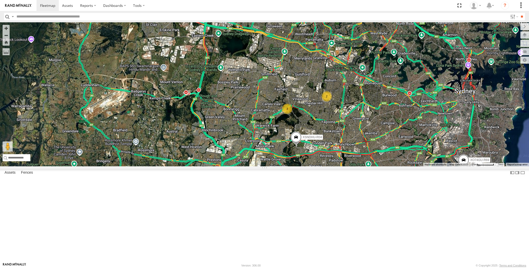
drag, startPoint x: 384, startPoint y: 225, endPoint x: 356, endPoint y: 214, distance: 30.0
click at [357, 166] on div "XSNDHU-R04 2 3 XP81FE-R59 XO74GU-R69" at bounding box center [264, 94] width 529 height 144
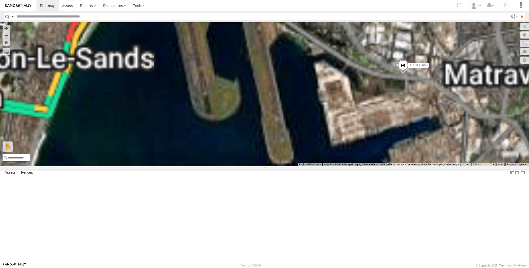
drag, startPoint x: 445, startPoint y: 179, endPoint x: 426, endPoint y: 165, distance: 23.0
click at [435, 166] on div "XSNDHU-R04 XP81FE-R59 XO74GU-R69" at bounding box center [264, 94] width 529 height 144
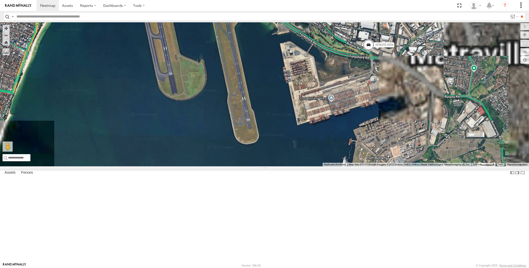
drag, startPoint x: 415, startPoint y: 148, endPoint x: 402, endPoint y: 132, distance: 20.5
click at [407, 143] on div "XP81FE-R59" at bounding box center [264, 94] width 529 height 144
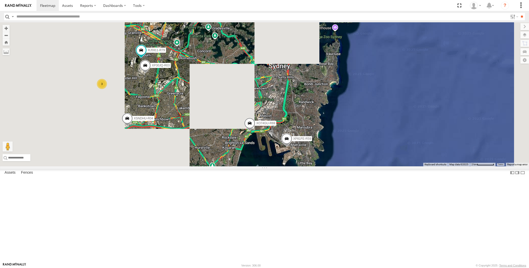
drag, startPoint x: 256, startPoint y: 208, endPoint x: 263, endPoint y: 210, distance: 7.8
click at [263, 166] on div "XP81FE-R59 XP30JQ-R03 XSNDHU-R04 3 RJ5911-R79 XO74GU-R69" at bounding box center [264, 94] width 529 height 144
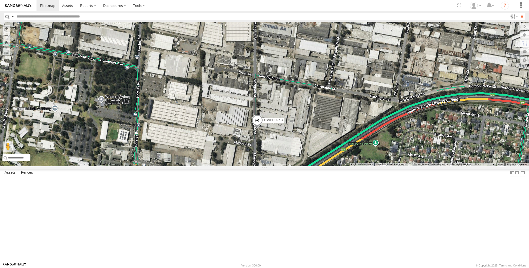
drag, startPoint x: 413, startPoint y: 213, endPoint x: 395, endPoint y: 192, distance: 28.2
click at [399, 166] on div "XSNDHU-R04" at bounding box center [264, 94] width 529 height 144
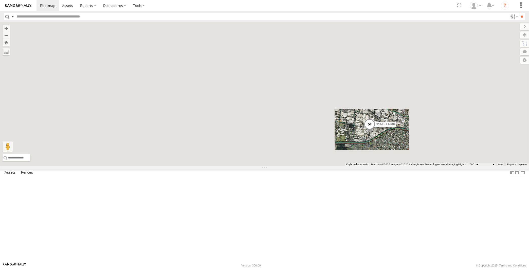
click at [404, 166] on div "XSNDHU-R04" at bounding box center [264, 94] width 529 height 144
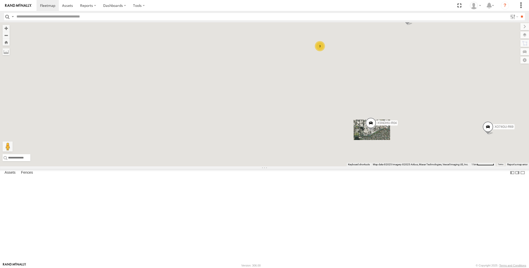
drag, startPoint x: 402, startPoint y: 200, endPoint x: 375, endPoint y: 193, distance: 27.6
click at [388, 166] on div "XSNDHU-R04 XP30JQ-R03 3 RJ5911-R79 XO74GU-R69" at bounding box center [264, 94] width 529 height 144
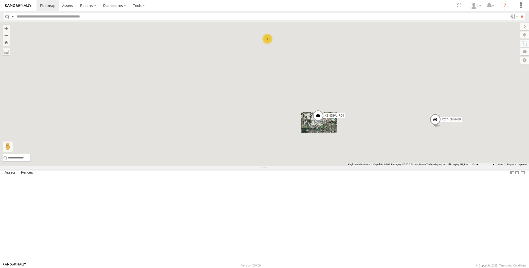
click at [395, 166] on div "XSNDHU-R04 XP30JQ-R03 3 RJ5911-R79 XO74GU-R69" at bounding box center [264, 94] width 529 height 144
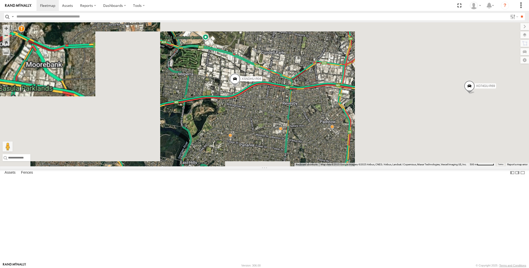
click at [406, 166] on div "XSNDHU-R04 XP30JQ-R03 RJ5911-R79 XO74GU-R69" at bounding box center [264, 94] width 529 height 144
click at [412, 166] on div "XSNDHU-R04 XP30JQ-R03 RJ5911-R79 XO74GU-R69" at bounding box center [264, 94] width 529 height 144
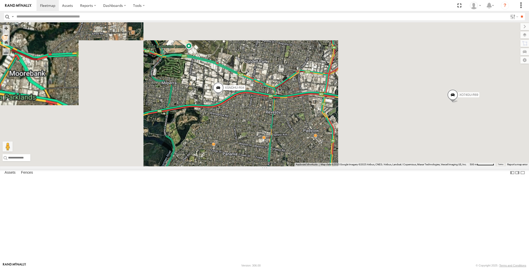
drag, startPoint x: 458, startPoint y: 190, endPoint x: 470, endPoint y: 185, distance: 13.3
click at [455, 166] on div "XSNDHU-R04 XP30JQ-R03 RJ5911-R79 XO74GU-R69" at bounding box center [264, 94] width 529 height 144
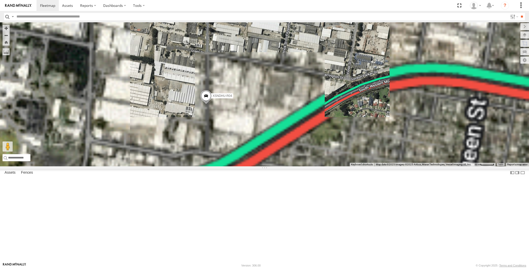
click at [205, 104] on span at bounding box center [205, 97] width 11 height 14
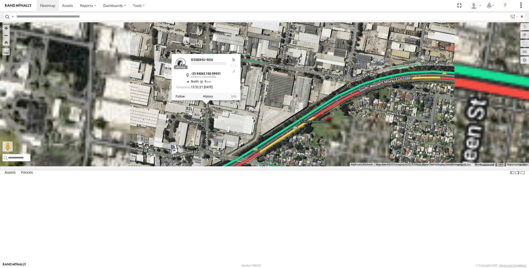
click at [228, 166] on div "XSNDHU-R04 XP30JQ-R03 RJ5911-R79 XO74GU-R69 XSNDHU-R04 -33.94062 , 150.99931 No…" at bounding box center [264, 94] width 529 height 144
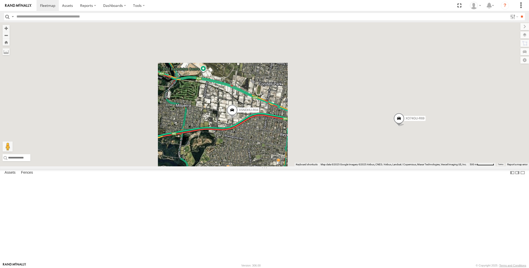
drag, startPoint x: 319, startPoint y: 211, endPoint x: 339, endPoint y: 207, distance: 20.3
click at [318, 166] on div "XSNDHU-R04 XP30JQ-R03 RJ5911-R79 XO74GU-R69" at bounding box center [264, 94] width 529 height 144
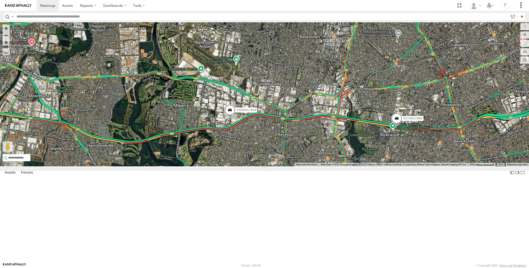
drag, startPoint x: 418, startPoint y: 219, endPoint x: 401, endPoint y: 219, distance: 16.2
click at [401, 166] on div "XSNDHU-R04 XP30JQ-R03 RJ5911-R79 XO74GU-R69" at bounding box center [264, 94] width 529 height 144
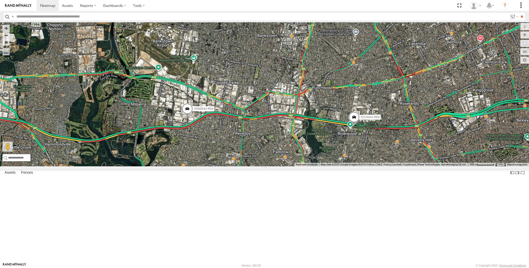
click at [457, 166] on div "XSNDHU-R04 XO74GU-R69" at bounding box center [264, 94] width 529 height 144
click at [478, 88] on div "XSNDHU-R04 XO74GU-R69" at bounding box center [264, 94] width 529 height 144
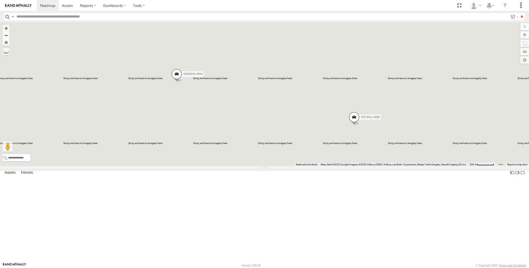
click at [118, 98] on div "XSNDHU-R04 XO74GU-R69" at bounding box center [264, 94] width 529 height 144
click at [133, 166] on div "XSNDHU-R04 XO74GU-R69" at bounding box center [264, 94] width 529 height 144
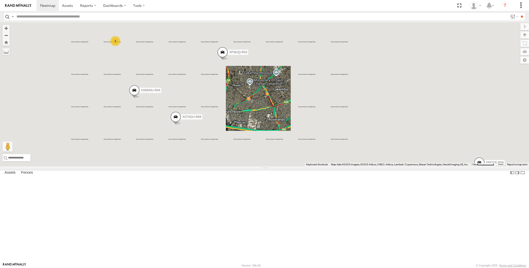
click at [200, 166] on div "XSNDHU-R04 XO74GU-R69 XP30JQ-R03 3 RJ5911-R79 XP81FE-R59" at bounding box center [264, 94] width 529 height 144
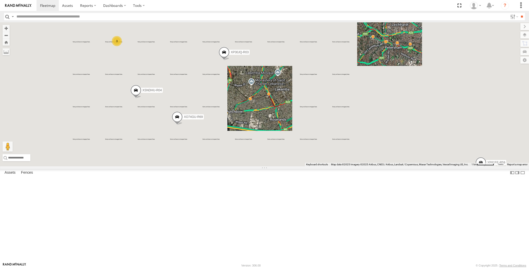
drag, startPoint x: 187, startPoint y: 206, endPoint x: 195, endPoint y: 205, distance: 9.0
click at [194, 166] on div "XSNDHU-R04 XO74GU-R69 XP30JQ-R03 3 RJ5911-R79 XP81FE-R59" at bounding box center [264, 94] width 529 height 144
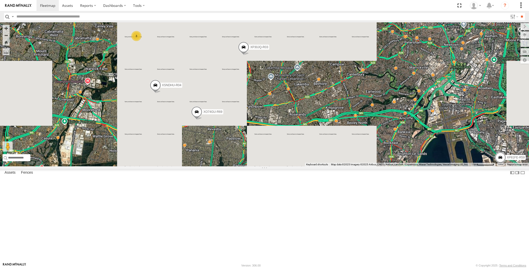
click at [172, 166] on div "XSNDHU-R04 XO74GU-R69 XP30JQ-R03 3 RJ5911-R79 XP81FE-R59" at bounding box center [264, 94] width 529 height 144
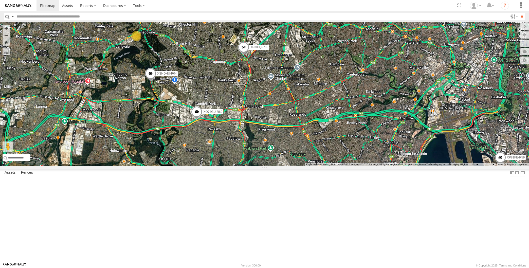
click at [171, 163] on div "XSNDHU-R04 XO74GU-R69 XP30JQ-R03 3 RJ5911-R79 XP81FE-R59" at bounding box center [264, 94] width 529 height 144
drag, startPoint x: 170, startPoint y: 141, endPoint x: 179, endPoint y: 140, distance: 8.8
click at [177, 141] on div "XSNDHU-R04 XO74GU-R69 XP30JQ-R03 3 RJ5911-R79 XP81FE-R59" at bounding box center [264, 94] width 529 height 144
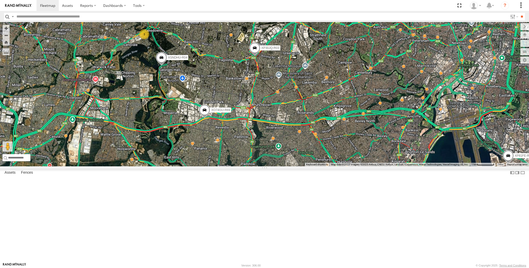
drag, startPoint x: 189, startPoint y: 143, endPoint x: 188, endPoint y: 137, distance: 6.3
click at [188, 139] on div "XSNDHU-R04 XO74GU-R69 XP30JQ-R03 3 RJ5911-R79 XP81FE-R59" at bounding box center [264, 94] width 529 height 144
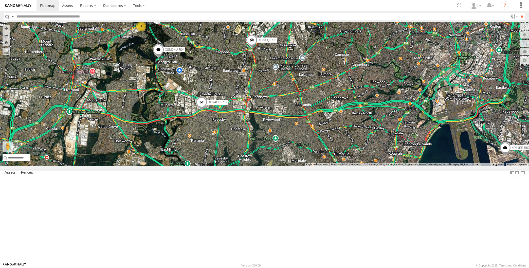
drag, startPoint x: 173, startPoint y: 135, endPoint x: 191, endPoint y: 137, distance: 18.1
click at [188, 138] on div "XSNDHU-R04 XO74GU-R69 XP30JQ-R03 3 RJ5911-R79 XP81FE-R59" at bounding box center [264, 94] width 529 height 144
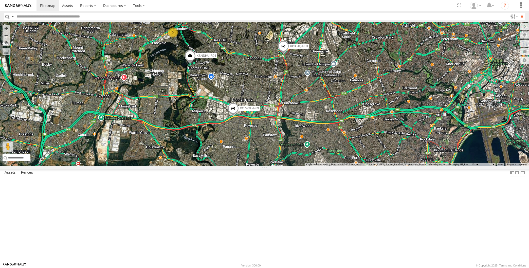
click at [225, 132] on div "XSNDHU-R04 XO74GU-R69 XP30JQ-R03 3 RJ5911-R79 XP81FE-R59" at bounding box center [264, 94] width 529 height 144
click at [320, 166] on div "XSNDHU-R04 XO74GU-R69 XP30JQ-R03 3 RJ5911-R79 XP81FE-R59" at bounding box center [264, 94] width 529 height 144
drag, startPoint x: 324, startPoint y: 171, endPoint x: 319, endPoint y: 171, distance: 4.8
click at [319, 166] on div "XSNDHU-R04 XO74GU-R69 XP30JQ-R03 3 RJ5911-R79 XP81FE-R59" at bounding box center [264, 94] width 529 height 144
drag, startPoint x: 321, startPoint y: 145, endPoint x: 316, endPoint y: 143, distance: 5.9
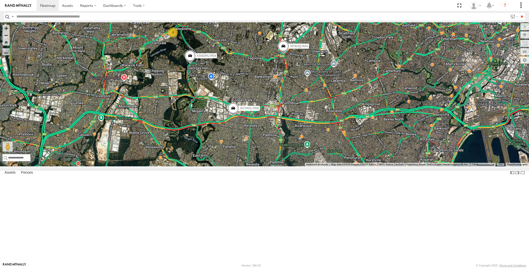
click at [316, 143] on div "XSNDHU-R04 XO74GU-R69 XP30JQ-R03 3 RJ5911-R79 XP81FE-R59" at bounding box center [264, 94] width 529 height 144
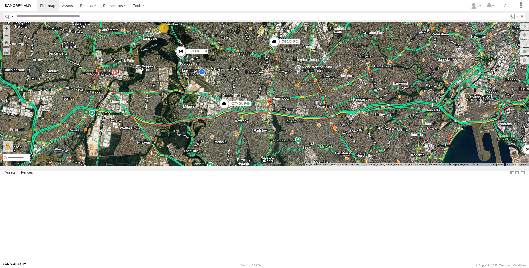
click at [273, 50] on span at bounding box center [273, 43] width 11 height 14
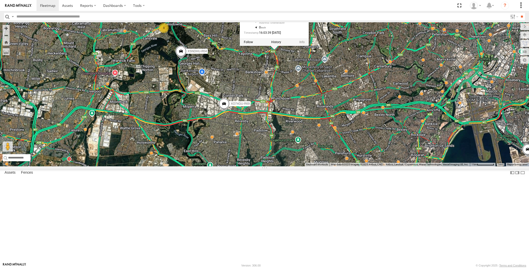
click at [305, 129] on div "XSNDHU-R04 XO74GU-R69 XP30JQ-R03 3 RJ5911-R79 XP81FE-R59 XP30JQ-R03 -33.90519 ,…" at bounding box center [264, 94] width 529 height 144
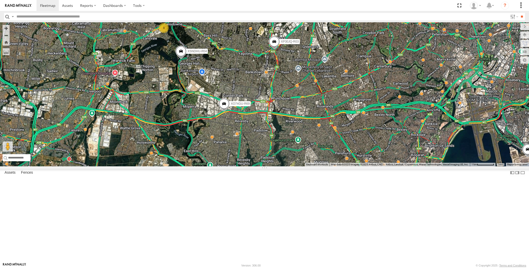
click at [275, 50] on span at bounding box center [273, 43] width 11 height 14
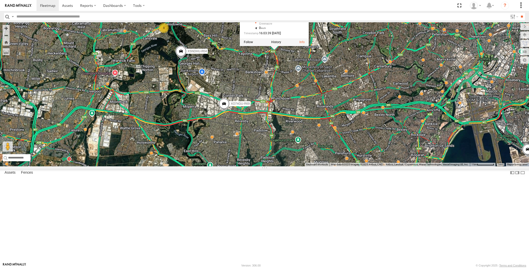
click at [291, 109] on div "XSNDHU-R04 XO74GU-R69 XP30JQ-R03 3 RJ5911-R79 XP81FE-R59 XP30JQ-R03 All Assets …" at bounding box center [264, 94] width 529 height 144
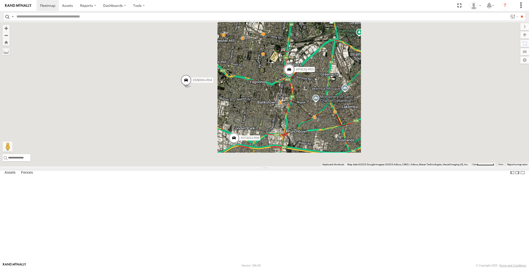
click at [321, 166] on div "XSNDHU-R04 XO74GU-R69 XP30JQ-R03 RJ5911-R79 XP81FE-R59" at bounding box center [264, 94] width 529 height 144
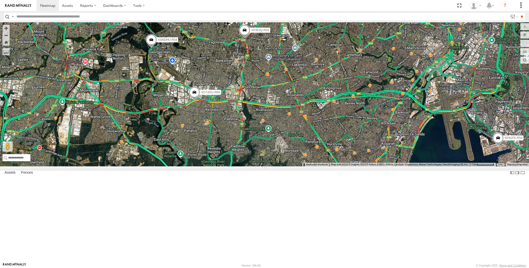
click at [398, 166] on div "XSNDHU-R04 XO74GU-R69 XP30JQ-R03 RJ5911-R79 XP81FE-R59 3" at bounding box center [264, 94] width 529 height 144
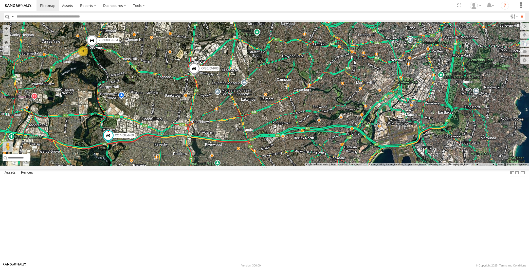
click at [264, 166] on div "XP30JQ-R03 XSNDHU-R04 3 RJ5911-R79 XP81FE-R59 XO74GU-R69" at bounding box center [264, 94] width 529 height 144
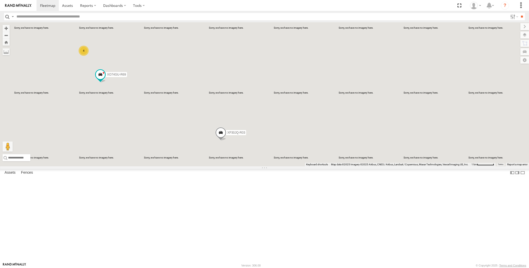
click at [119, 166] on div "XP30JQ-R03 RJ5911-R79 XP81FE-R59 XO74GU-R69 4" at bounding box center [264, 94] width 529 height 144
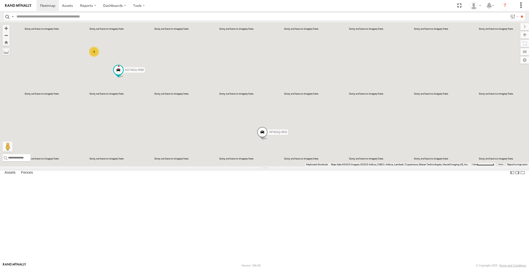
drag, startPoint x: 303, startPoint y: 157, endPoint x: 306, endPoint y: 157, distance: 3.0
click at [306, 157] on div "XP30JQ-R03 RJ5911-R79 XP81FE-R59 XO74GU-R69 4" at bounding box center [264, 94] width 529 height 144
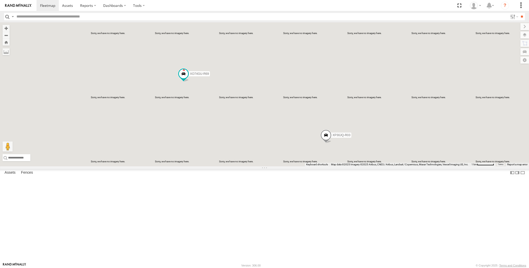
click at [260, 153] on div "XP30JQ-R03 RJ5911-R79 XP81FE-R59 XO74GU-R69" at bounding box center [264, 94] width 529 height 144
drag, startPoint x: 269, startPoint y: 151, endPoint x: 279, endPoint y: 149, distance: 10.1
click at [279, 149] on div "XP30JQ-R03 RJ5911-R79 XP81FE-R59 XO74GU-R69 XSNDHU-R04 3" at bounding box center [264, 94] width 529 height 144
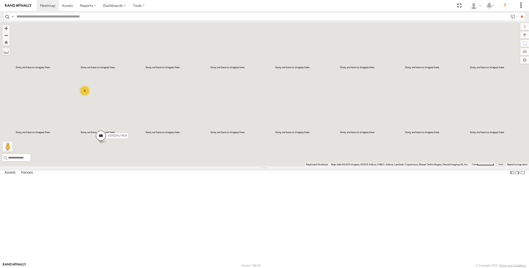
click at [154, 166] on div "XSNDHU-R04 RJ5911-R79 XP81FE-R59 4" at bounding box center [264, 94] width 529 height 144
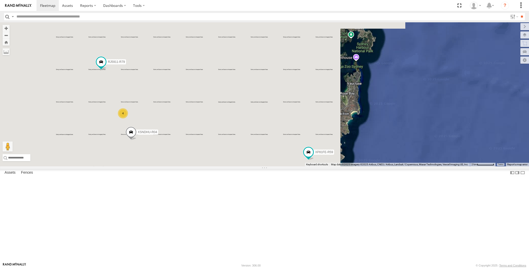
drag, startPoint x: 166, startPoint y: 197, endPoint x: 169, endPoint y: 193, distance: 5.0
click at [169, 166] on div "XP30JQ-R03 XSNDHU-R04 RJ5911-R79 XP81FE-R59 4" at bounding box center [264, 94] width 529 height 144
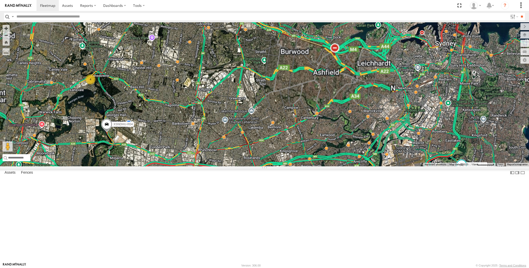
drag, startPoint x: 186, startPoint y: 229, endPoint x: 188, endPoint y: 227, distance: 2.6
click at [187, 166] on div "XP30JQ-R03 XSNDHU-R04 RJ5911-R79 XP81FE-R59 4" at bounding box center [264, 94] width 529 height 144
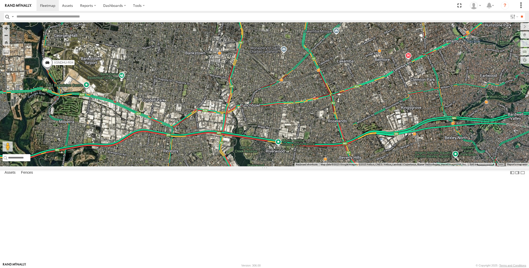
click at [49, 71] on span at bounding box center [47, 64] width 11 height 14
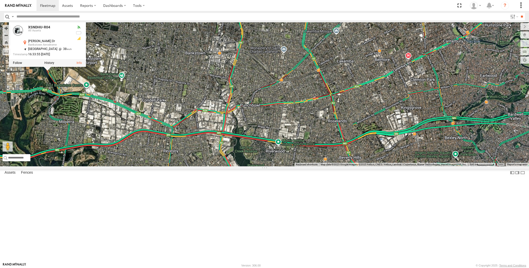
click at [92, 165] on div "XP30JQ-R03 XSNDHU-R04 RJ5911-R79 XP81FE-R59 XSNDHU-R04 All Assets [PERSON_NAME]…" at bounding box center [264, 94] width 529 height 144
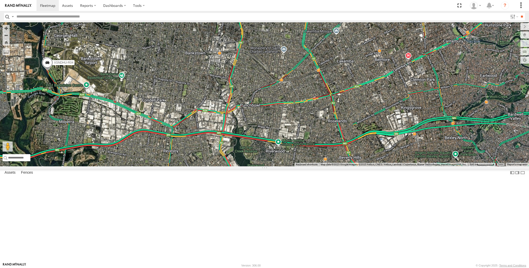
click at [337, 166] on div "XP30JQ-R03 XSNDHU-R04 RJ5911-R79 XP81FE-R59" at bounding box center [264, 94] width 529 height 144
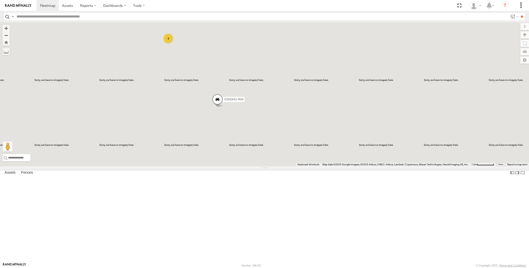
drag, startPoint x: 312, startPoint y: 173, endPoint x: 323, endPoint y: 175, distance: 11.1
click at [323, 166] on div "XP30JQ-R03 XSNDHU-R04 RJ5911-R79 XP81FE-R59 4" at bounding box center [264, 94] width 529 height 144
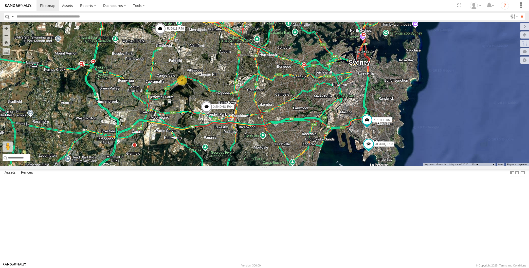
click at [385, 166] on div "XP30JQ-R03 XSNDHU-R04 4 RJ5911-R79 XP81FE-R59" at bounding box center [264, 94] width 529 height 144
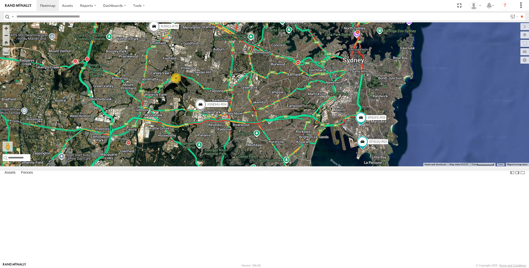
drag, startPoint x: 313, startPoint y: 203, endPoint x: 305, endPoint y: 196, distance: 10.2
click at [310, 166] on div "XP30JQ-R03 XSNDHU-R04 4 RJ5911-R79 XP81FE-R59" at bounding box center [264, 94] width 529 height 144
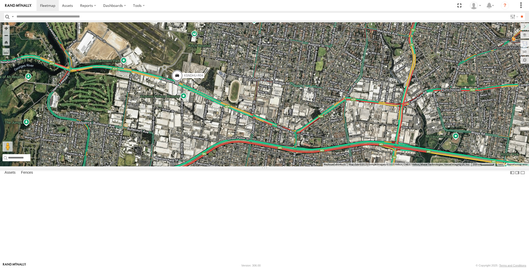
click at [179, 84] on span at bounding box center [177, 77] width 11 height 14
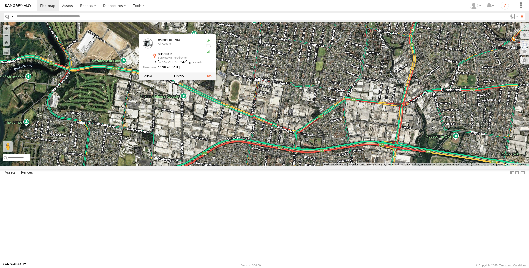
click at [201, 158] on div "XP30JQ-R03 XSNDHU-R04 RJ5911-R79 XP81FE-R59 XSNDHU-R04 All Assets Milperra Rd B…" at bounding box center [264, 94] width 529 height 144
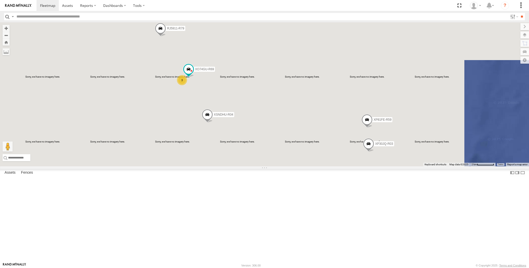
drag, startPoint x: 230, startPoint y: 139, endPoint x: 237, endPoint y: 139, distance: 6.6
click at [237, 139] on div "XP30JQ-R03 XSNDHU-R04 3 RJ5911-R79 XP81FE-R59 XO74GU-R69" at bounding box center [264, 94] width 529 height 144
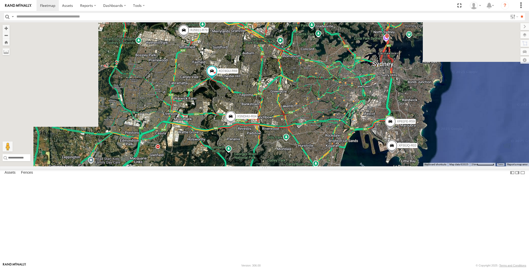
drag, startPoint x: 282, startPoint y: 160, endPoint x: 276, endPoint y: 156, distance: 6.8
click at [276, 157] on div "XP30JQ-R03 XSNDHU-R04 RJ5911-R79 XP81FE-R59 XO74GU-R69" at bounding box center [264, 94] width 529 height 144
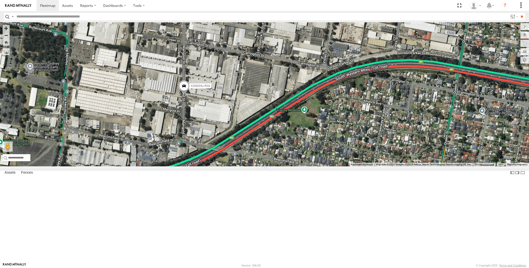
click at [184, 94] on span at bounding box center [183, 87] width 11 height 14
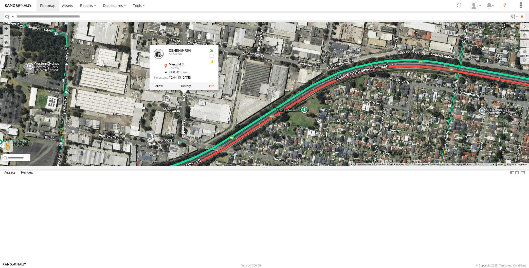
click at [212, 160] on div "XP30JQ-R03 XSNDHU-R04 RJ5911-R79 XP81FE-R59 XSNDHU-R04 All Assets Marigold St R…" at bounding box center [264, 94] width 529 height 144
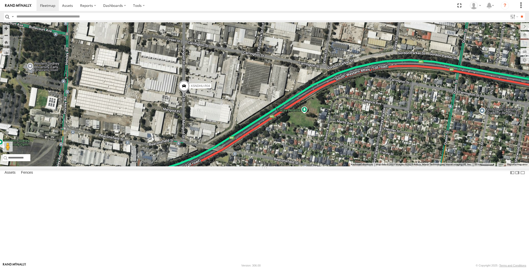
drag, startPoint x: 264, startPoint y: 200, endPoint x: 245, endPoint y: 185, distance: 24.5
click at [248, 166] on div "XP30JQ-R03 XSNDHU-R04 RJ5911-R79 XP81FE-R59" at bounding box center [264, 94] width 529 height 144
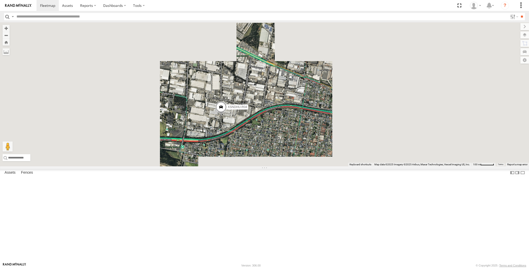
drag, startPoint x: 283, startPoint y: 207, endPoint x: 264, endPoint y: 196, distance: 21.2
click at [272, 166] on div "XP30JQ-R03 XSNDHU-R04 RJ5911-R79 XP81FE-R59" at bounding box center [264, 94] width 529 height 144
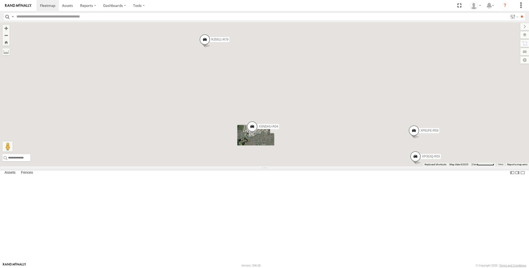
drag, startPoint x: 281, startPoint y: 199, endPoint x: 269, endPoint y: 188, distance: 15.6
click at [272, 166] on div "XP30JQ-R03 XSNDHU-R04 RJ5911-R79 XP81FE-R59" at bounding box center [264, 94] width 529 height 144
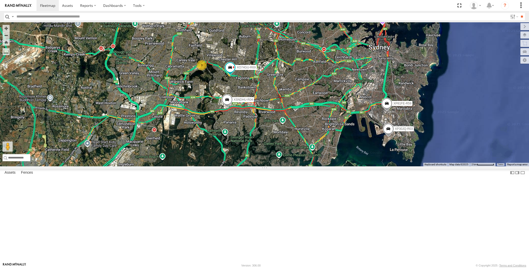
drag, startPoint x: 311, startPoint y: 211, endPoint x: 300, endPoint y: 203, distance: 13.6
click at [306, 166] on div "XP30JQ-R03 XSNDHU-R04 RJ5911-R79 XP81FE-R59 3 XO74GU-R69" at bounding box center [264, 94] width 529 height 144
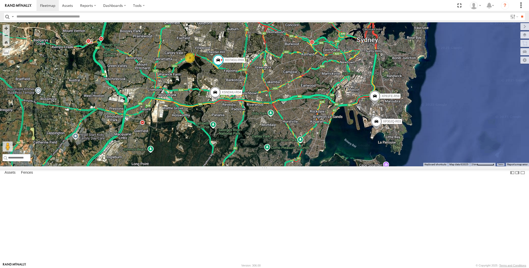
select select "**********"
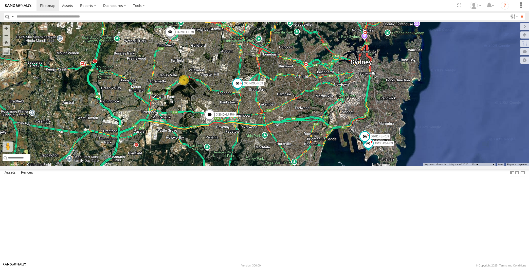
drag, startPoint x: 243, startPoint y: 172, endPoint x: 245, endPoint y: 163, distance: 9.0
click at [244, 166] on div "XP30JQ-R03 XSNDHU-R04 3 RJ5911-R79 XP81FE-R59 XO74GU-R69" at bounding box center [264, 94] width 529 height 144
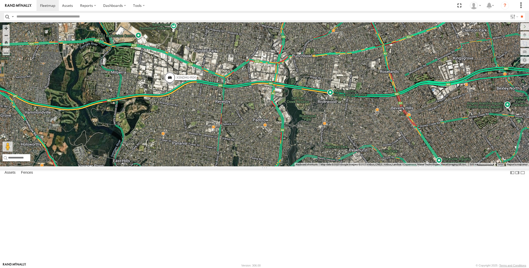
drag, startPoint x: 249, startPoint y: 208, endPoint x: 247, endPoint y: 210, distance: 2.9
click at [248, 166] on div "XP30JQ-R03 XSNDHU-R04 RJ5911-R79 XP81FE-R59 XO74GU-R69" at bounding box center [264, 94] width 529 height 144
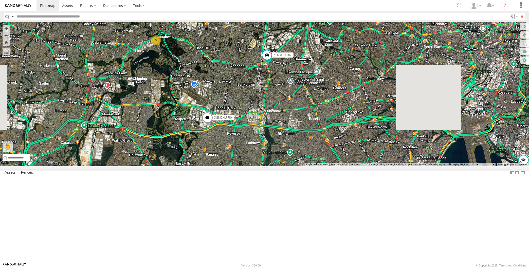
click at [266, 166] on div "XP30JQ-R03 XSNDHU-R04 RJ5911-R79 XP81FE-R59 XO74GU-R69 3" at bounding box center [264, 94] width 529 height 144
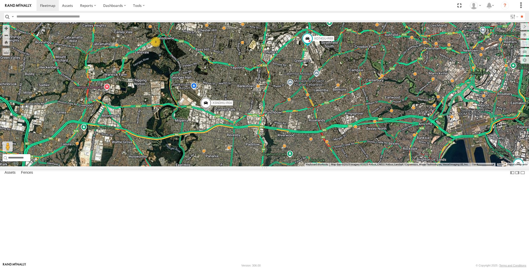
click at [150, 166] on div "XP30JQ-R03 XSNDHU-R04 RJ5911-R79 XP81FE-R59 XO74GU-R69 3" at bounding box center [264, 94] width 529 height 144
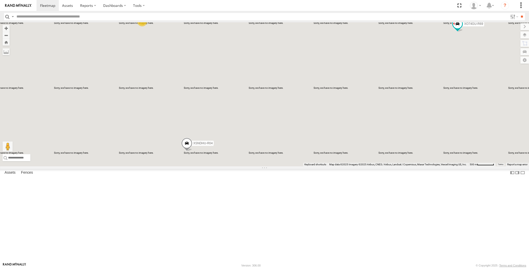
drag, startPoint x: 175, startPoint y: 118, endPoint x: 180, endPoint y: 126, distance: 9.6
click at [180, 126] on div "XP30JQ-R03 XSNDHU-R04 RJ5911-R79 XP81FE-R59 XO74GU-R69 3" at bounding box center [264, 94] width 529 height 144
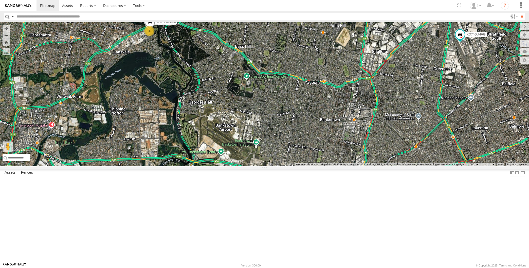
drag, startPoint x: 403, startPoint y: 174, endPoint x: 384, endPoint y: 157, distance: 25.7
click at [393, 163] on div "XSNDHU-R04 XO74GU-R69 4" at bounding box center [264, 94] width 529 height 144
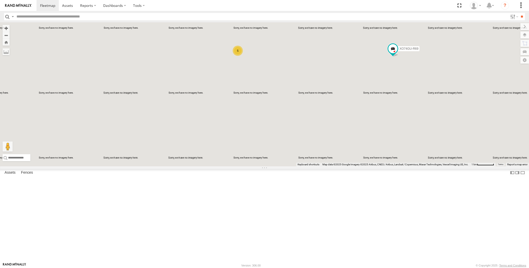
drag, startPoint x: 354, startPoint y: 190, endPoint x: 342, endPoint y: 179, distance: 16.2
click at [347, 166] on div "XO74GU-R69 5" at bounding box center [264, 94] width 529 height 144
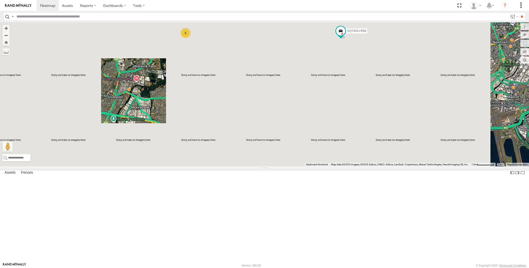
drag, startPoint x: 373, startPoint y: 190, endPoint x: 311, endPoint y: 189, distance: 62.4
click at [312, 166] on div "XO74GU-R69 5" at bounding box center [264, 94] width 529 height 144
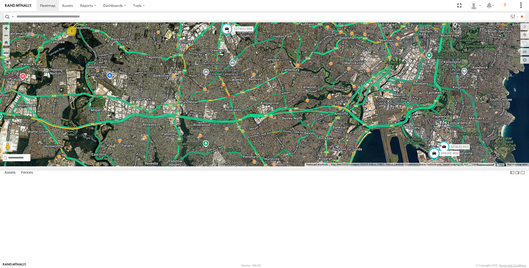
drag, startPoint x: 401, startPoint y: 216, endPoint x: 394, endPoint y: 209, distance: 9.7
click at [392, 166] on div "XO74GU-R69 5 XP30JQ-R03 XP81FE-R59" at bounding box center [264, 94] width 529 height 144
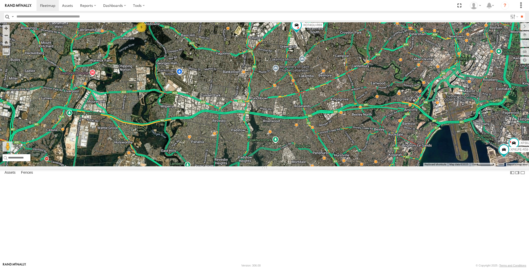
drag, startPoint x: 339, startPoint y: 211, endPoint x: 342, endPoint y: 213, distance: 3.8
click at [340, 166] on div "XO74GU-R69 XP30JQ-R03 5 XP81FE-R59" at bounding box center [264, 94] width 529 height 144
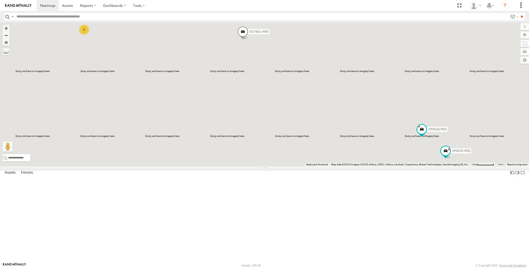
click at [383, 166] on div "XP30JQ-R03 5 XP81FE-R59 XO74GU-R69" at bounding box center [264, 94] width 529 height 144
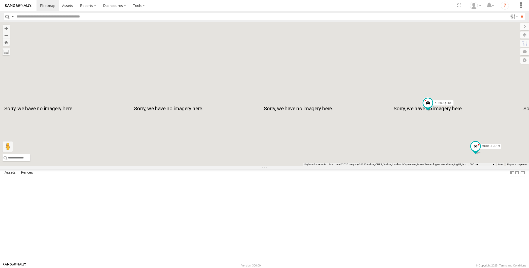
drag, startPoint x: 449, startPoint y: 218, endPoint x: 433, endPoint y: 210, distance: 18.3
click at [433, 166] on div "XP30JQ-R03 XP81FE-R59 XO74GU-R69" at bounding box center [264, 94] width 529 height 144
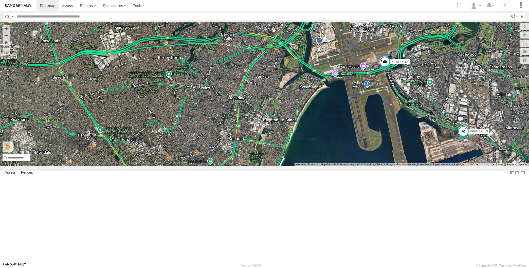
drag, startPoint x: 235, startPoint y: 192, endPoint x: 270, endPoint y: 192, distance: 35.5
click at [271, 166] on div "XP30JQ-R03 XP81FE-R59 XO74GU-R69" at bounding box center [264, 94] width 529 height 144
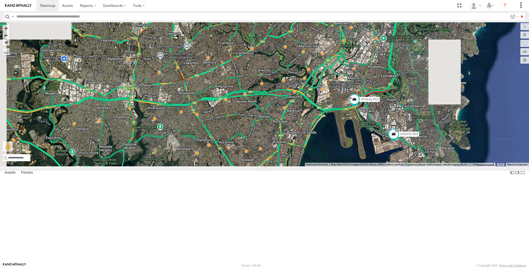
drag, startPoint x: 255, startPoint y: 185, endPoint x: 266, endPoint y: 187, distance: 11.8
click at [267, 166] on div "XP30JQ-R03 XP81FE-R59 XO74GU-R69 5" at bounding box center [264, 94] width 529 height 144
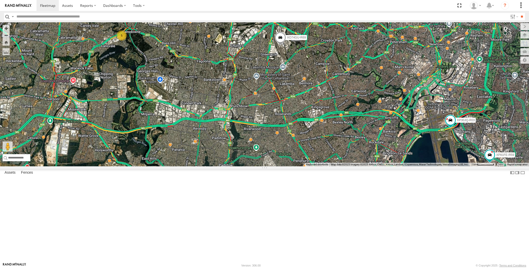
click at [267, 166] on div "XP30JQ-R03 XP81FE-R59 XO74GU-R69 5" at bounding box center [264, 94] width 529 height 144
drag, startPoint x: 267, startPoint y: 200, endPoint x: 264, endPoint y: 202, distance: 3.9
click at [266, 166] on div "XP30JQ-R03 XP81FE-R59 XO74GU-R69 5" at bounding box center [264, 94] width 529 height 144
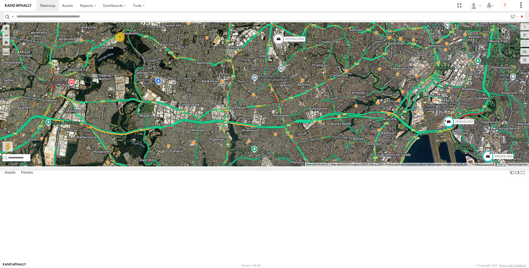
drag, startPoint x: 291, startPoint y: 195, endPoint x: 286, endPoint y: 194, distance: 4.6
click at [286, 166] on div "XP30JQ-R03 XP81FE-R59 XO74GU-R69 5" at bounding box center [264, 94] width 529 height 144
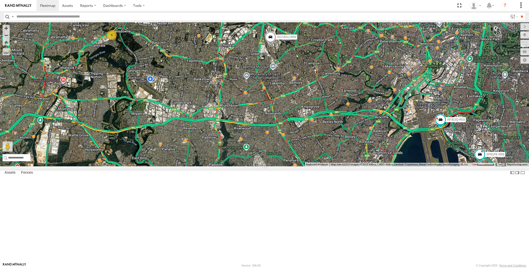
drag, startPoint x: 309, startPoint y: 201, endPoint x: 288, endPoint y: 195, distance: 21.8
click at [294, 166] on div "XP30JQ-R03 XP81FE-R59 XO74GU-R69 5" at bounding box center [264, 94] width 529 height 144
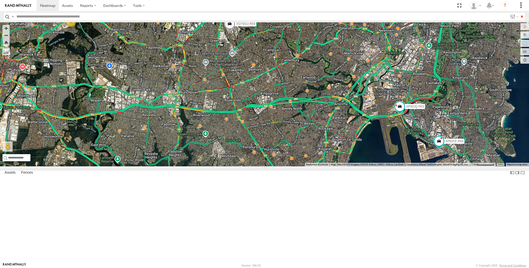
click at [300, 166] on div "XP30JQ-R03 XP81FE-R59 XO74GU-R69 5" at bounding box center [264, 94] width 529 height 144
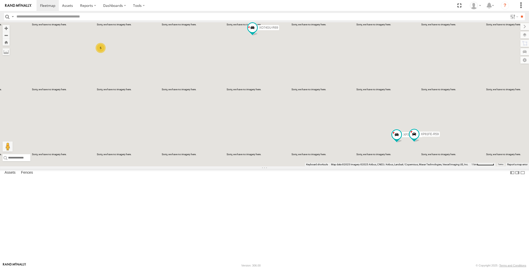
click at [352, 166] on div "XP30JQ-R03 5 XP81FE-R59 XO74GU-R69" at bounding box center [264, 94] width 529 height 144
click at [361, 166] on div "XP30JQ-R03 5 XP81FE-R59 XO74GU-R69" at bounding box center [264, 94] width 529 height 144
drag, startPoint x: 354, startPoint y: 202, endPoint x: 356, endPoint y: 204, distance: 2.7
click at [356, 166] on div "XP30JQ-R03 5 XP81FE-R59 XO74GU-R69" at bounding box center [264, 94] width 529 height 144
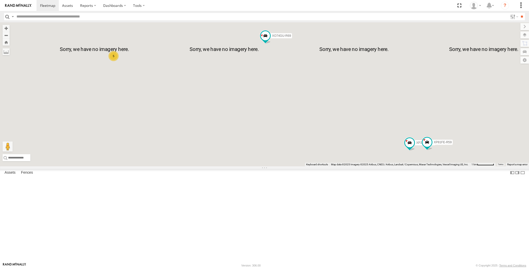
drag, startPoint x: 353, startPoint y: 199, endPoint x: 358, endPoint y: 199, distance: 5.1
click at [357, 166] on div "XP30JQ-R03 XP81FE-R59 XO74GU-R69 5" at bounding box center [264, 94] width 529 height 144
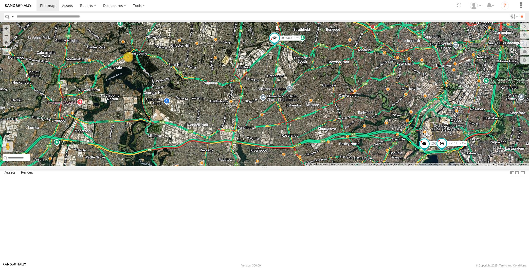
drag, startPoint x: 343, startPoint y: 197, endPoint x: 346, endPoint y: 196, distance: 3.1
click at [346, 166] on div "XP30JQ-R03 XP81FE-R59 XO74GU-R69 5" at bounding box center [264, 94] width 529 height 144
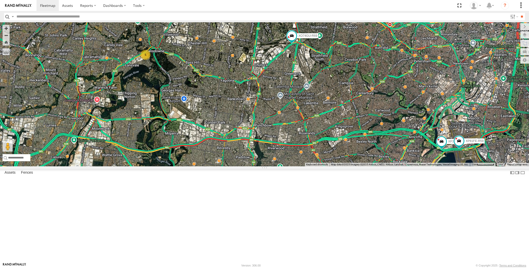
drag, startPoint x: 362, startPoint y: 236, endPoint x: 364, endPoint y: 223, distance: 12.8
click at [364, 166] on div "XP30JQ-R03 XP81FE-R59 XO74GU-R69 5" at bounding box center [264, 94] width 529 height 144
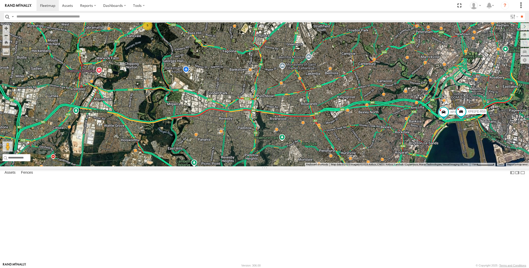
drag, startPoint x: 231, startPoint y: 191, endPoint x: 240, endPoint y: 191, distance: 8.9
click at [239, 166] on div "XP30JQ-R03 XP81FE-R59 XO74GU-R69 5" at bounding box center [264, 94] width 529 height 144
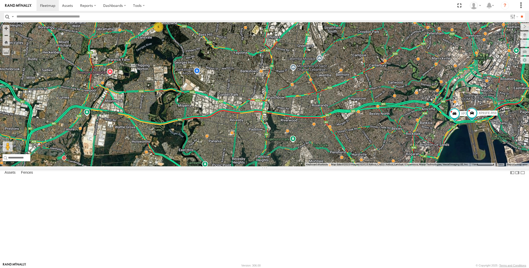
drag, startPoint x: 298, startPoint y: 196, endPoint x: 307, endPoint y: 202, distance: 9.6
click at [305, 166] on div "XP30JQ-R03 XP81FE-R59 XO74GU-R69 5" at bounding box center [264, 94] width 529 height 144
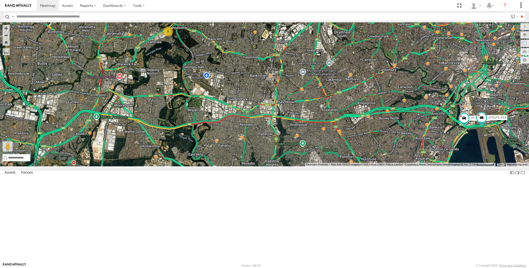
click at [320, 166] on div "XP30JQ-R03 XP81FE-R59 XO74GU-R69 5" at bounding box center [264, 94] width 529 height 144
drag, startPoint x: 319, startPoint y: 216, endPoint x: 322, endPoint y: 214, distance: 4.0
click at [322, 166] on div "XP30JQ-R03 XP81FE-R59 XO74GU-R69 5" at bounding box center [264, 94] width 529 height 144
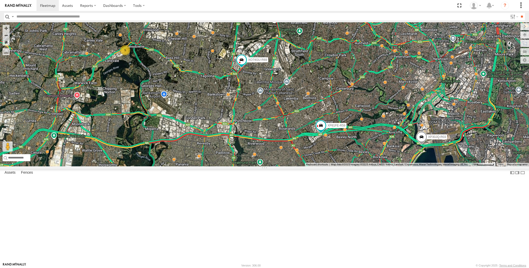
drag, startPoint x: 409, startPoint y: 216, endPoint x: 424, endPoint y: 211, distance: 14.8
click at [422, 166] on div "XP30JQ-R03 5 XP81FE-R59 XO74GU-R69" at bounding box center [264, 94] width 529 height 144
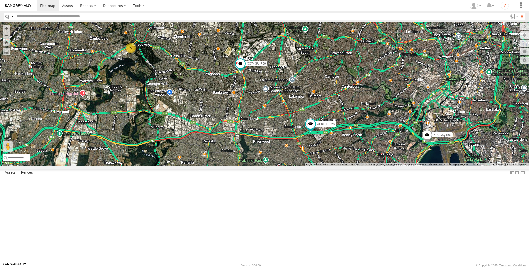
drag, startPoint x: 287, startPoint y: 203, endPoint x: 284, endPoint y: 198, distance: 5.6
click at [286, 166] on div "XP30JQ-R03 XP81FE-R59 XO74GU-R69 5" at bounding box center [264, 94] width 529 height 144
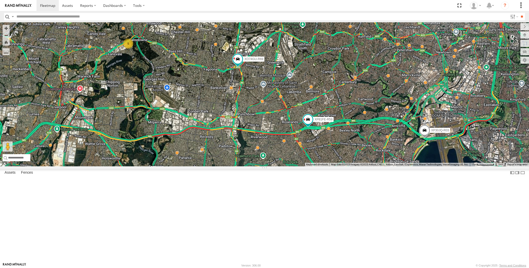
click at [376, 166] on div "XP30JQ-R03 XP81FE-R59 XO74GU-R69 5" at bounding box center [264, 94] width 529 height 144
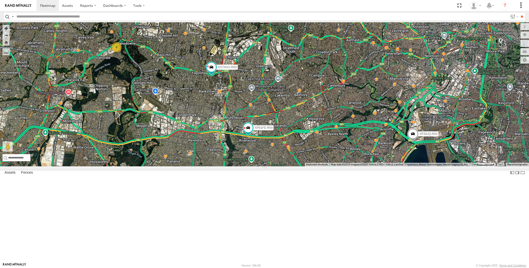
drag, startPoint x: 313, startPoint y: 177, endPoint x: 318, endPoint y: 180, distance: 5.4
click at [318, 166] on div "XP30JQ-R03 5 XP81FE-R59 XO74GU-R69" at bounding box center [264, 94] width 529 height 144
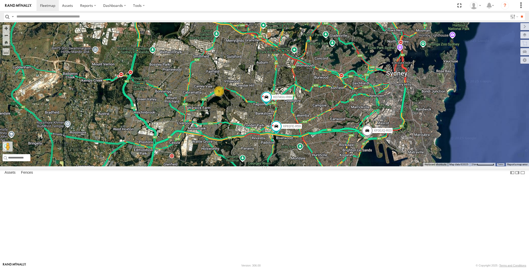
drag, startPoint x: 337, startPoint y: 207, endPoint x: 343, endPoint y: 201, distance: 8.6
click at [343, 166] on div "XP30JQ-R03 XP81FE-R59 XO74GU-R69 5" at bounding box center [264, 94] width 529 height 144
